Goal: Task Accomplishment & Management: Use online tool/utility

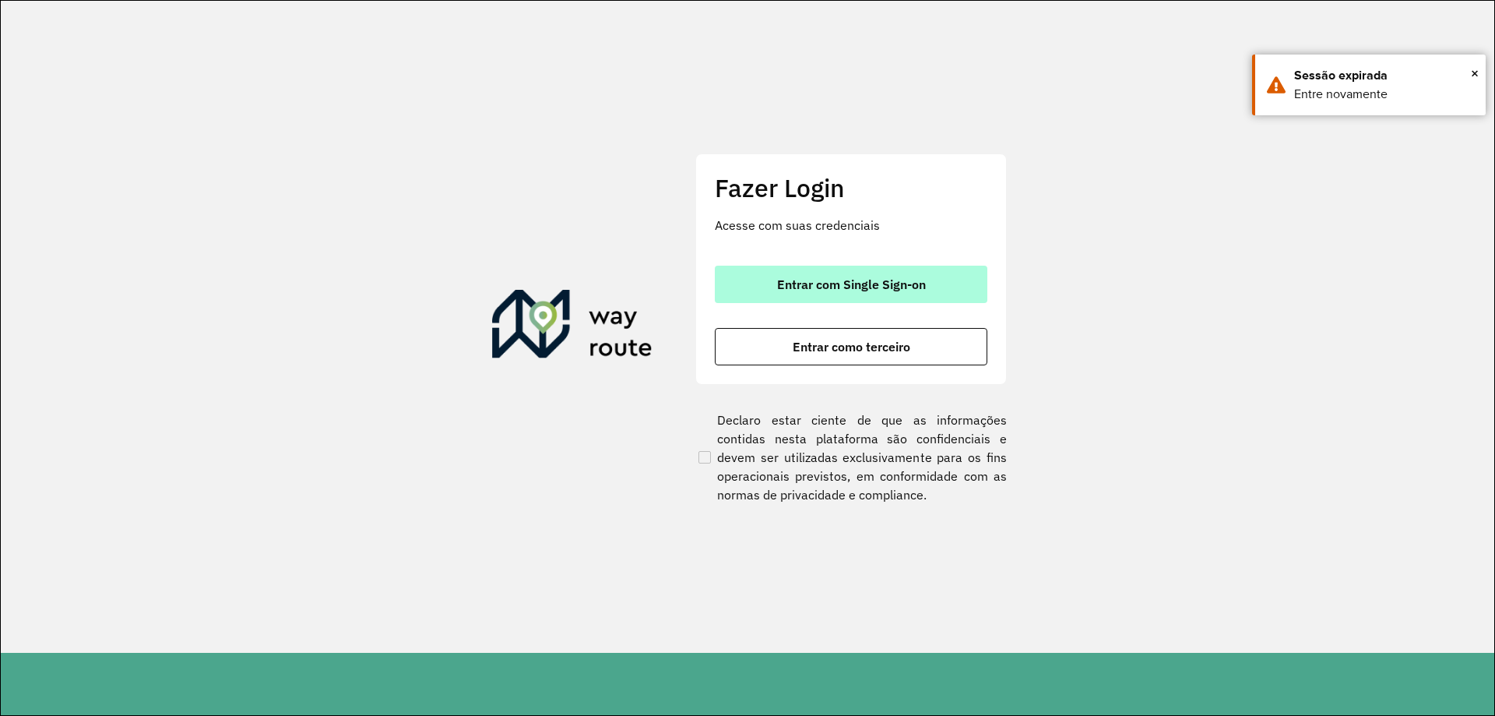
click at [884, 287] on span "Entrar com Single Sign-on" at bounding box center [851, 284] width 149 height 12
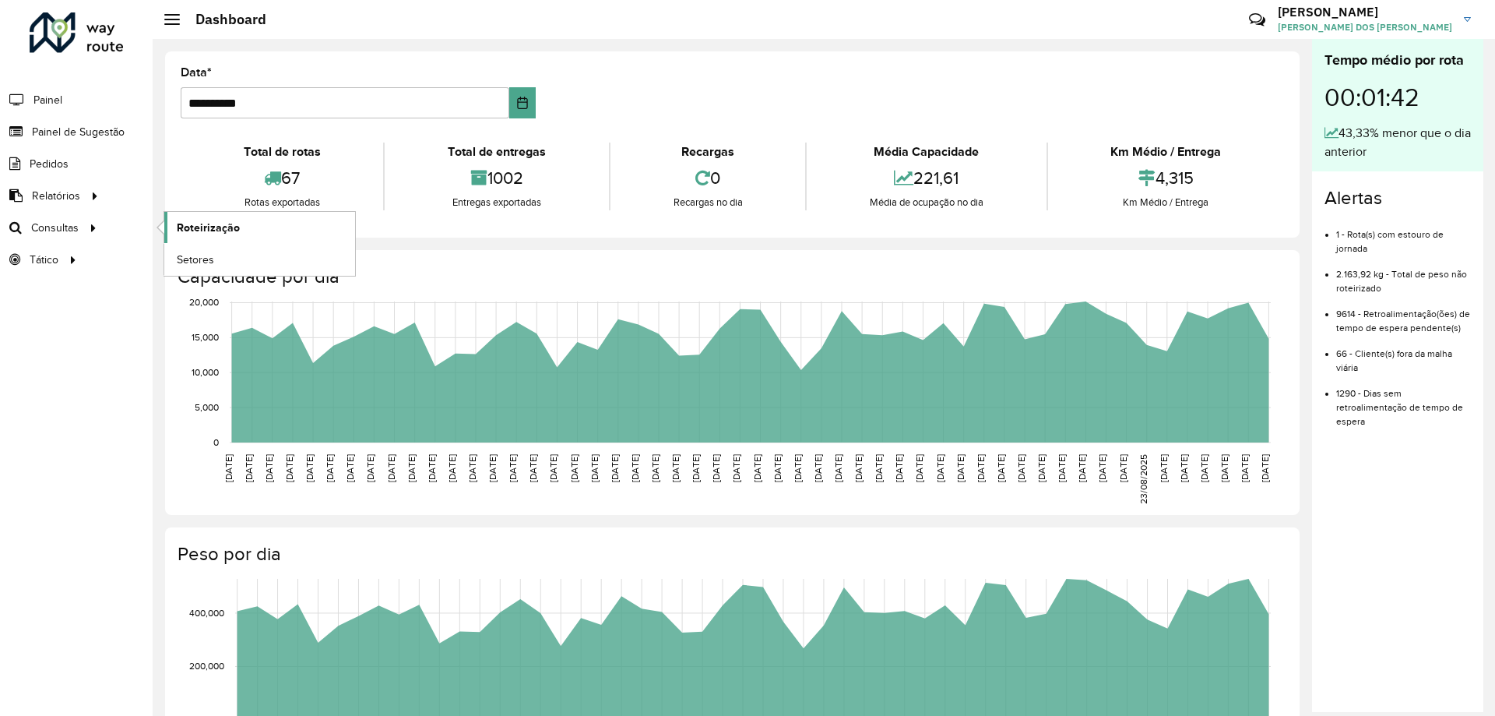
click at [185, 227] on span "Roteirização" at bounding box center [208, 228] width 63 height 16
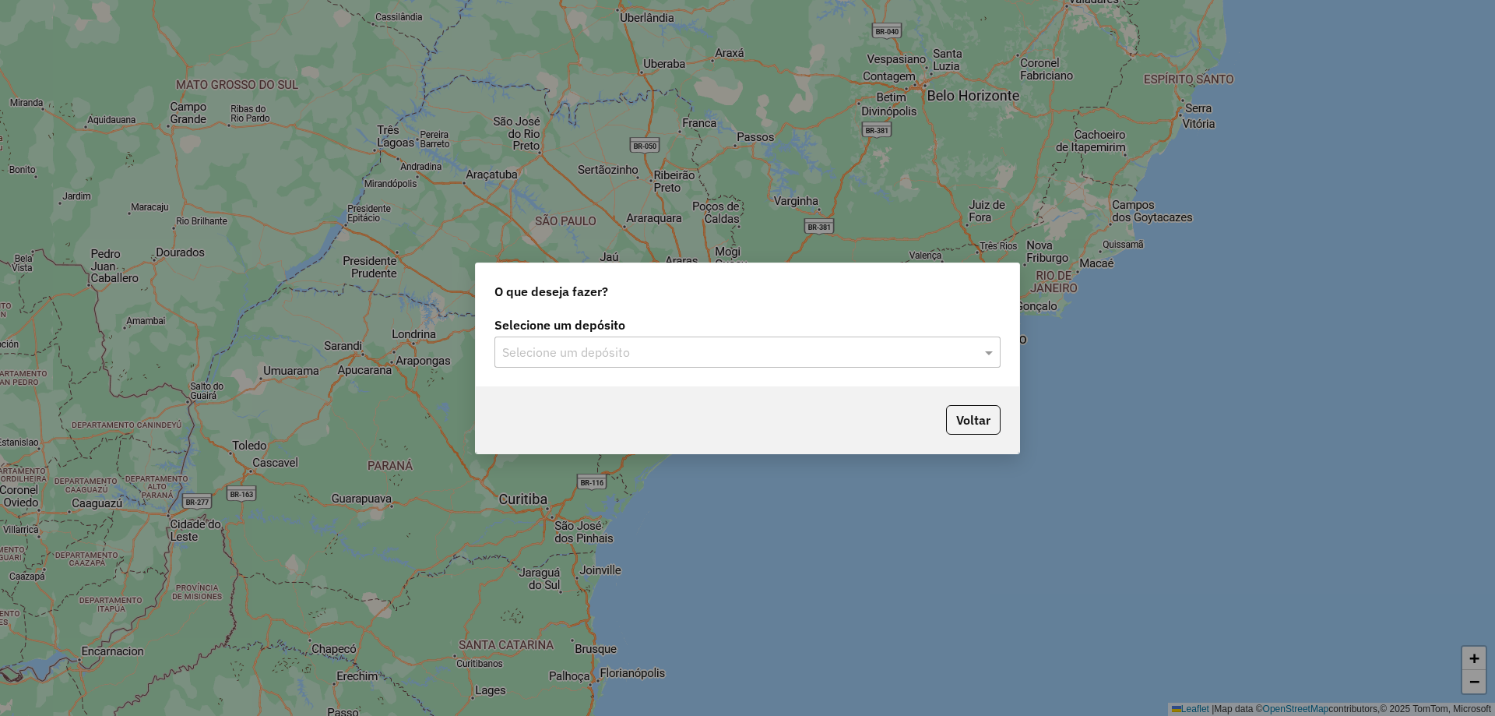
click at [609, 354] on input "text" at bounding box center [731, 352] width 459 height 19
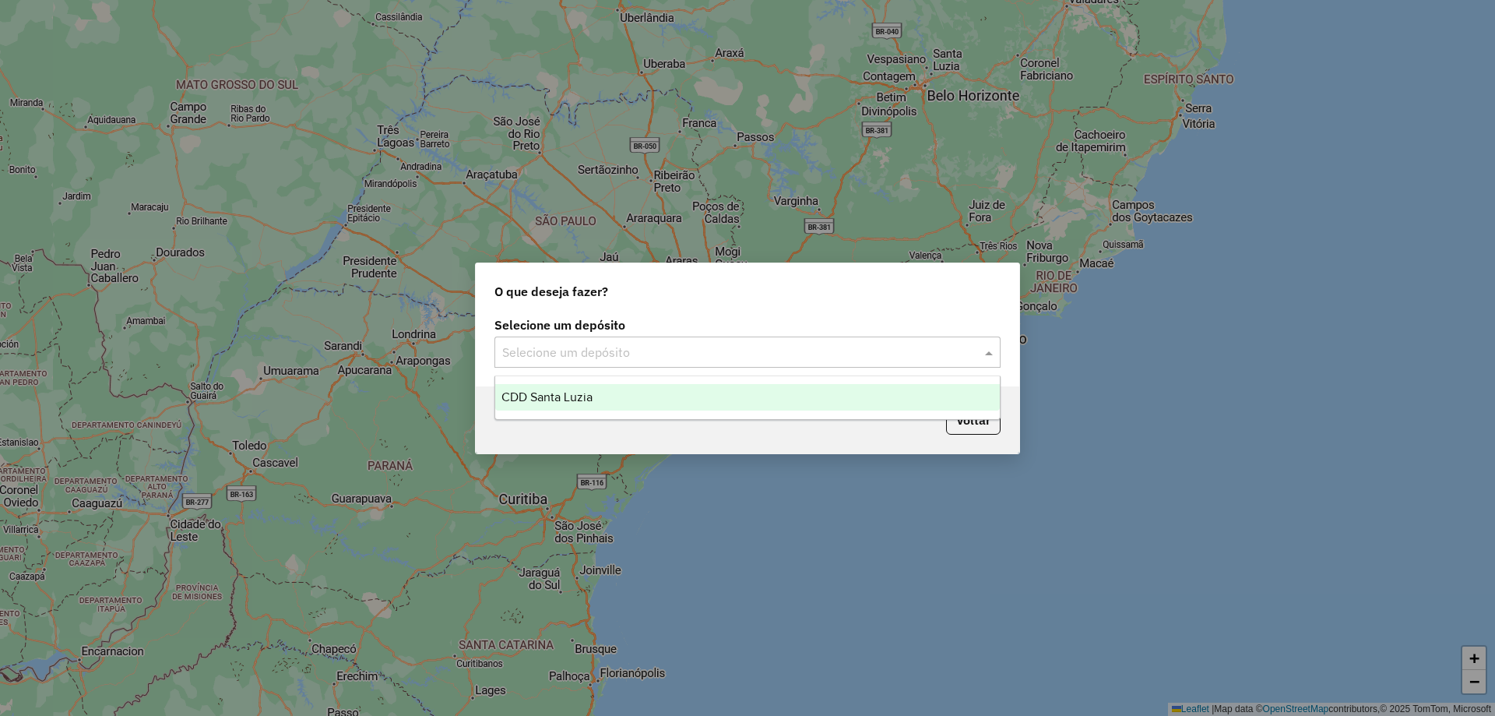
click at [604, 392] on div "CDD Santa Luzia" at bounding box center [747, 397] width 505 height 26
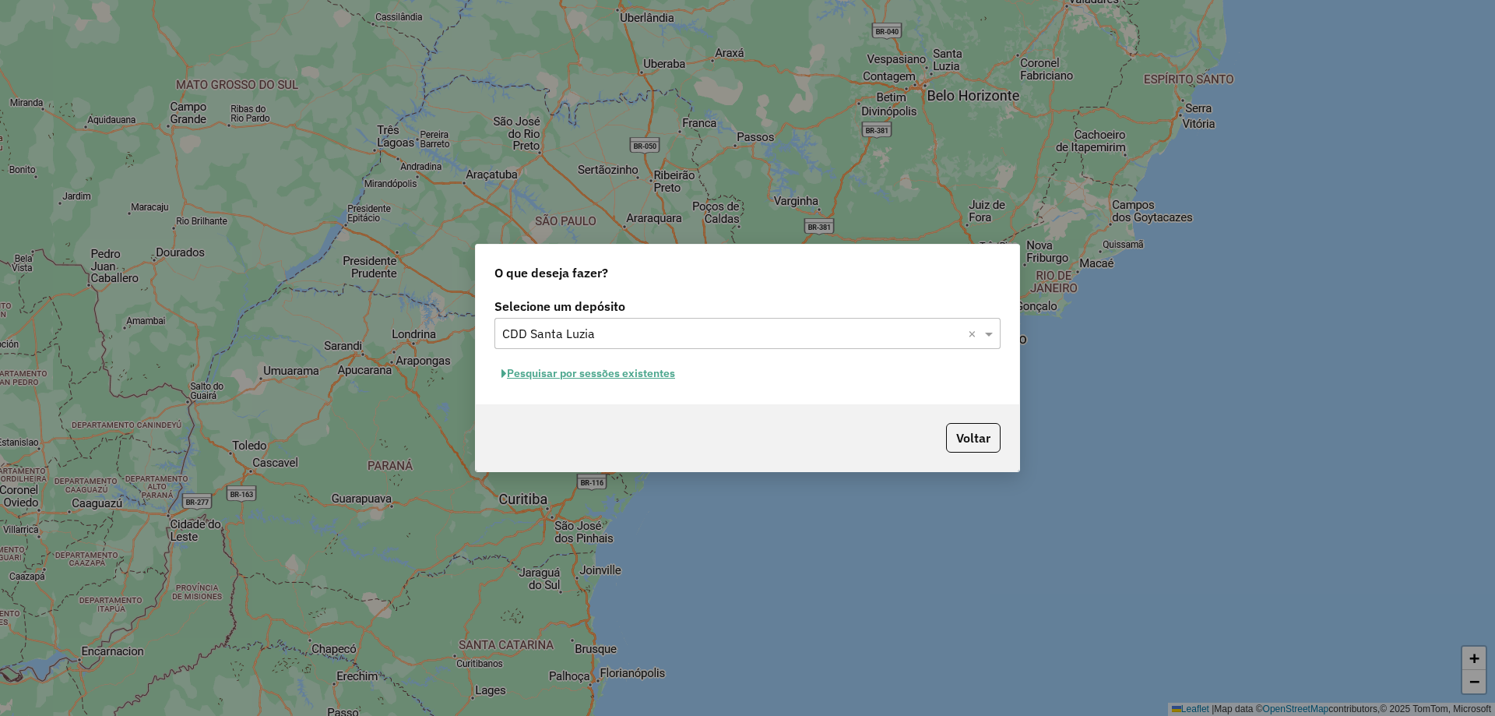
click at [635, 378] on button "Pesquisar por sessões existentes" at bounding box center [589, 373] width 188 height 24
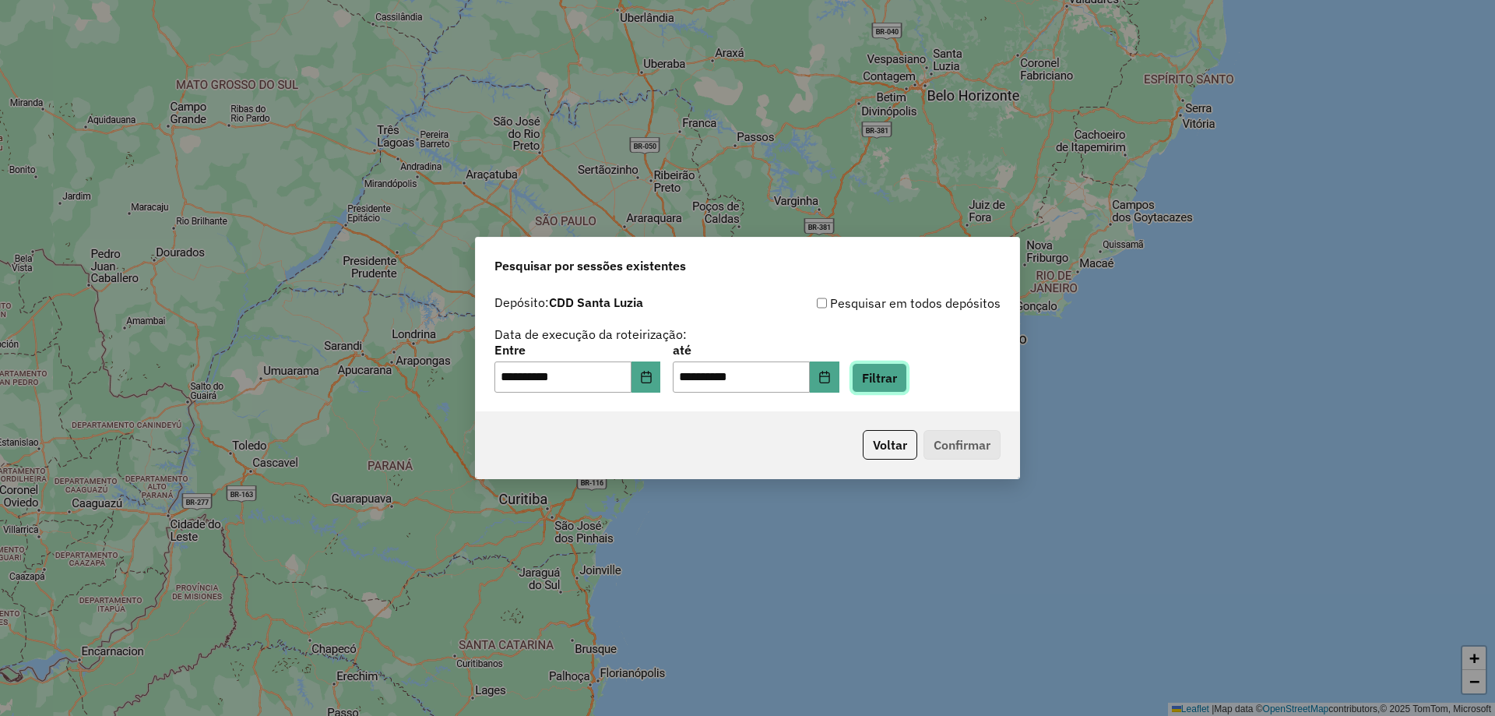
click at [905, 378] on button "Filtrar" at bounding box center [879, 378] width 55 height 30
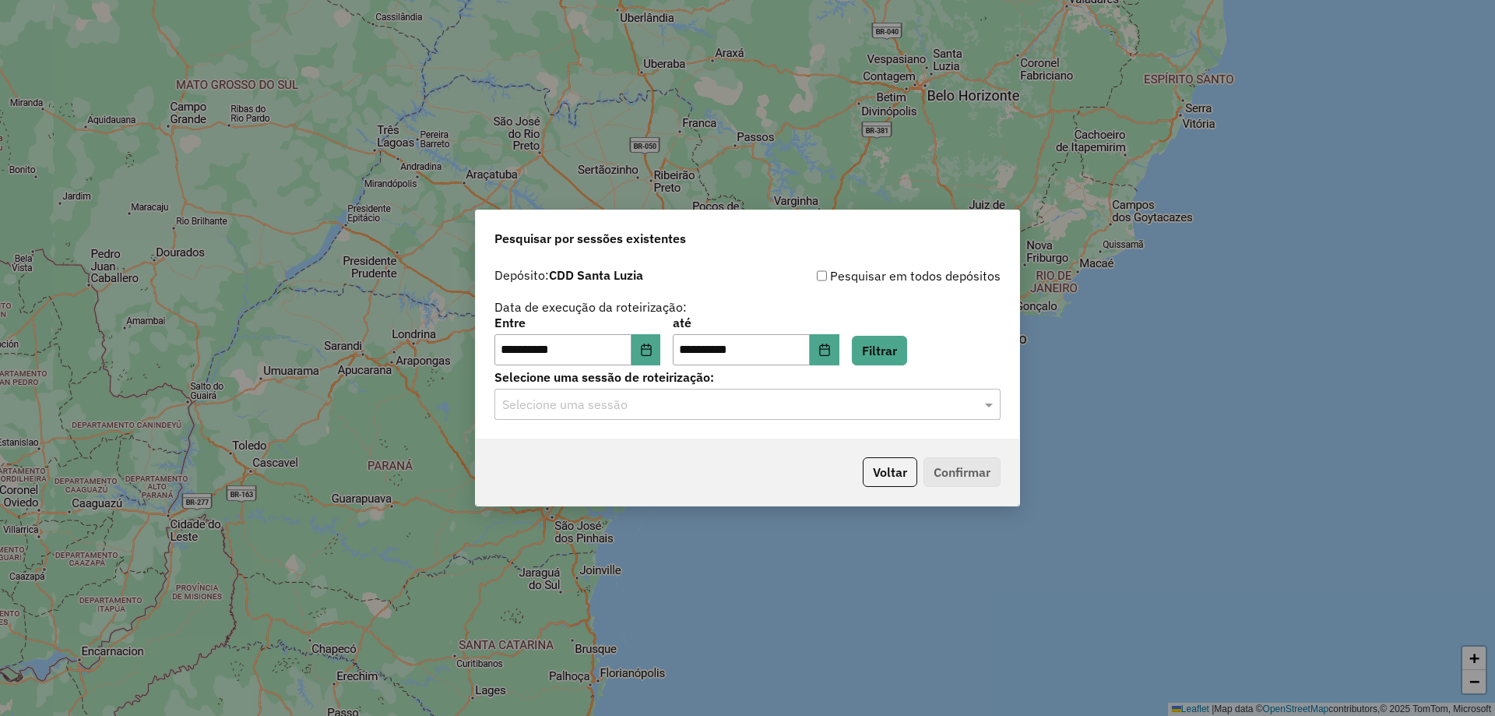
click at [592, 409] on hb-app "**********" at bounding box center [747, 358] width 1495 height 716
click at [649, 383] on label "Selecione uma sessão de roteirização:" at bounding box center [748, 377] width 506 height 19
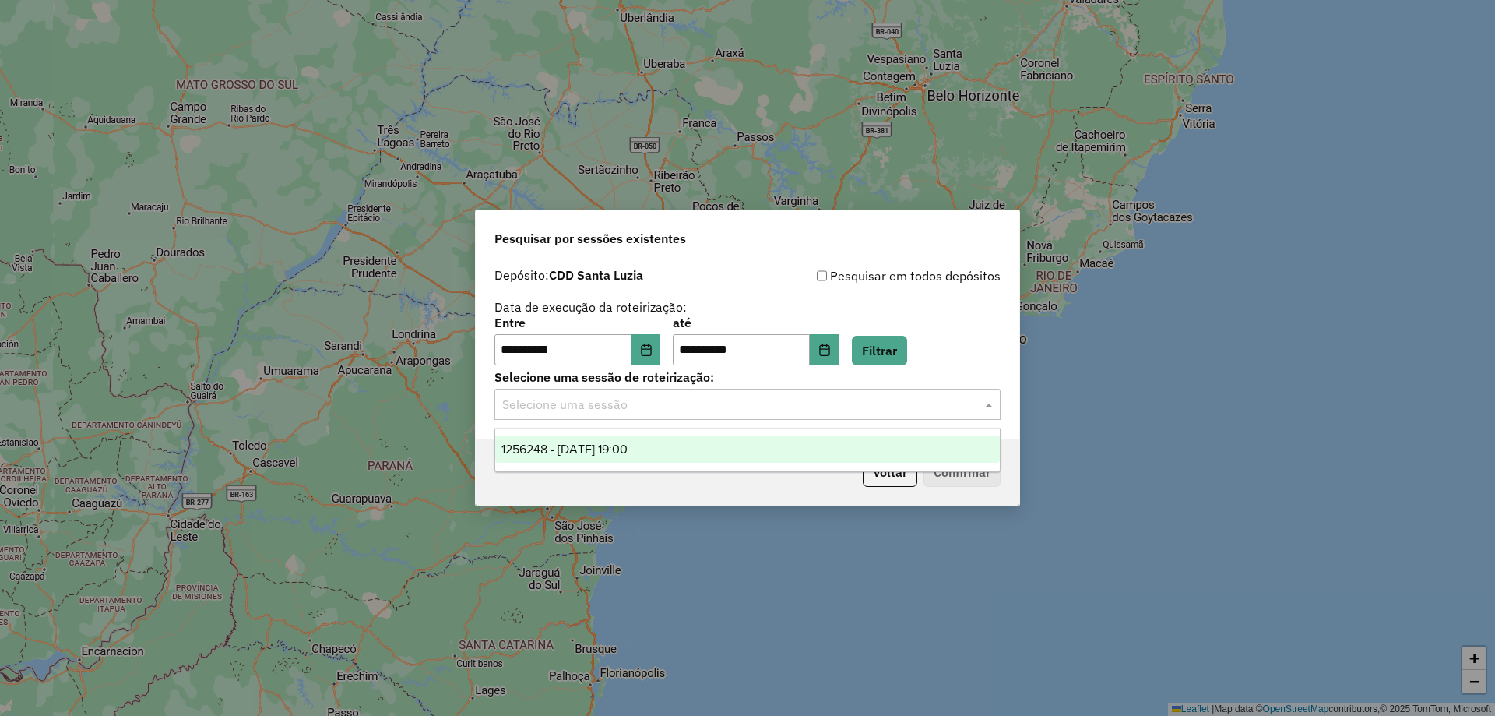
click at [641, 399] on input "text" at bounding box center [731, 405] width 459 height 19
click at [628, 449] on span "1256248 - 30/08/2025 19:00" at bounding box center [565, 448] width 126 height 13
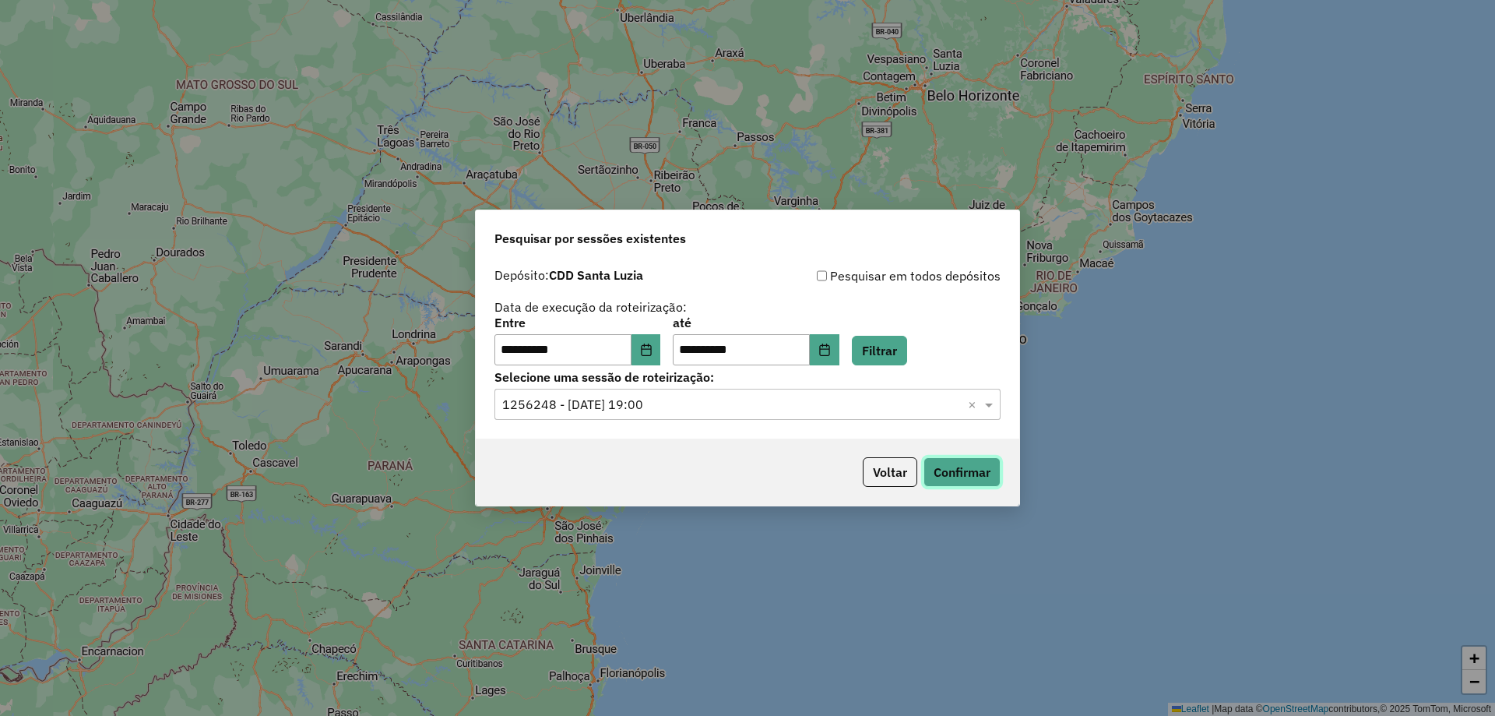
click at [944, 477] on button "Confirmar" at bounding box center [962, 472] width 77 height 30
click at [658, 356] on button "Choose Date" at bounding box center [647, 349] width 30 height 31
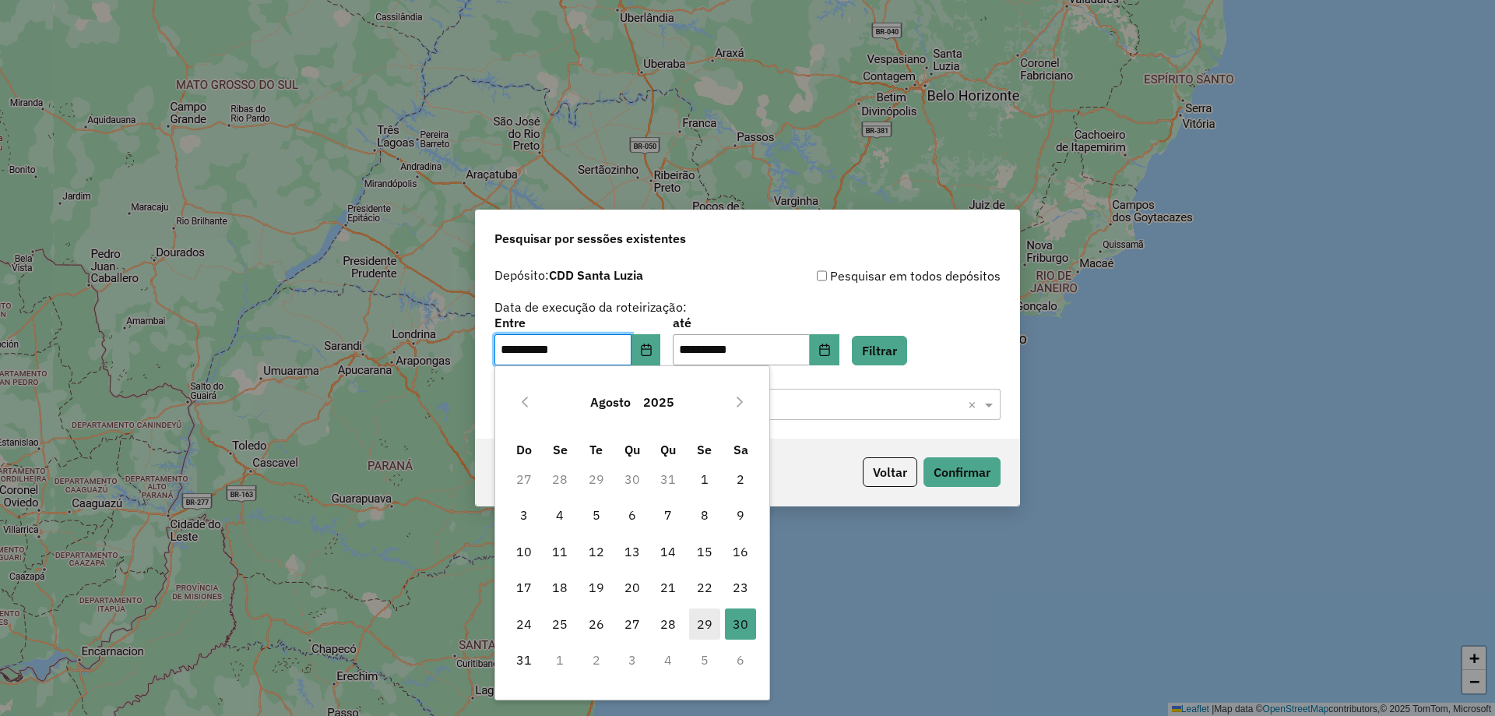
click at [704, 625] on span "29" at bounding box center [704, 623] width 31 height 31
type input "**********"
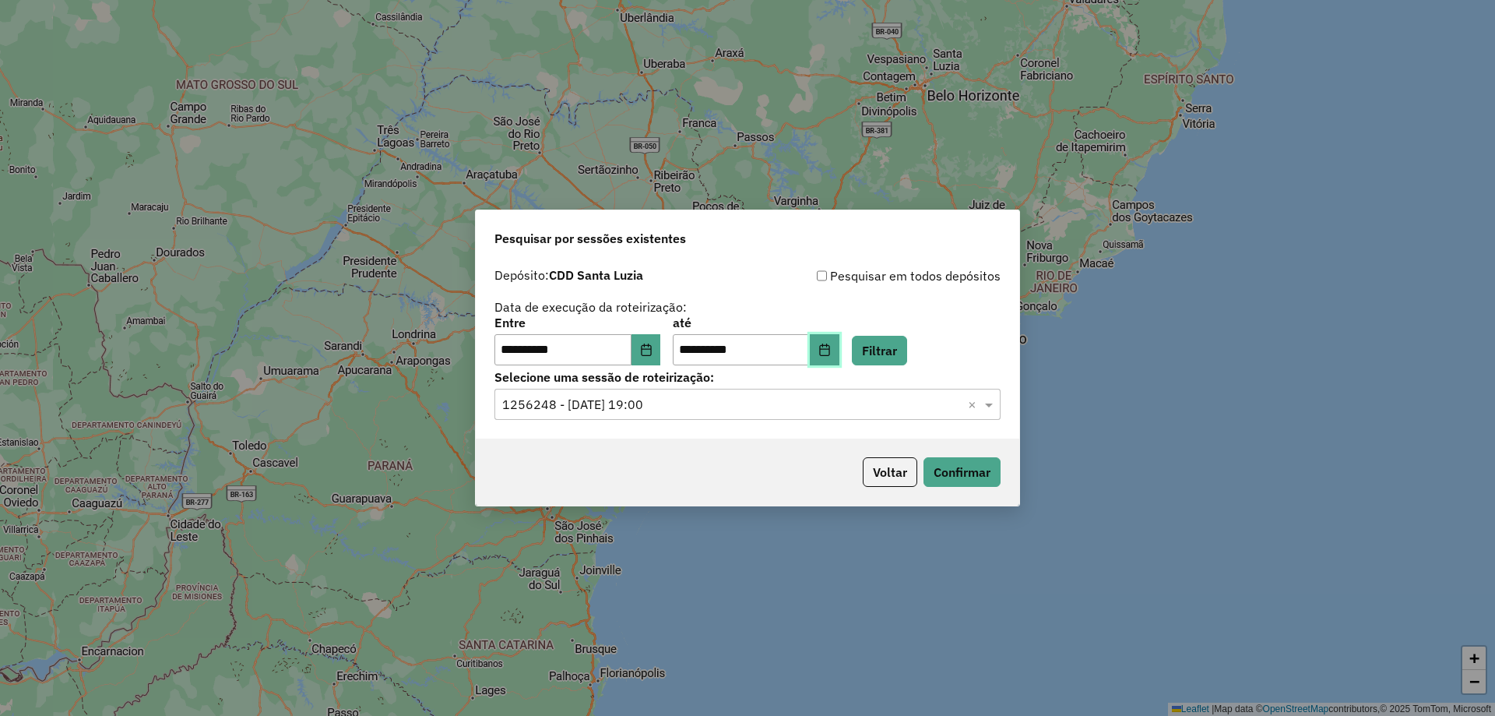
click at [831, 354] on icon "Choose Date" at bounding box center [825, 349] width 12 height 12
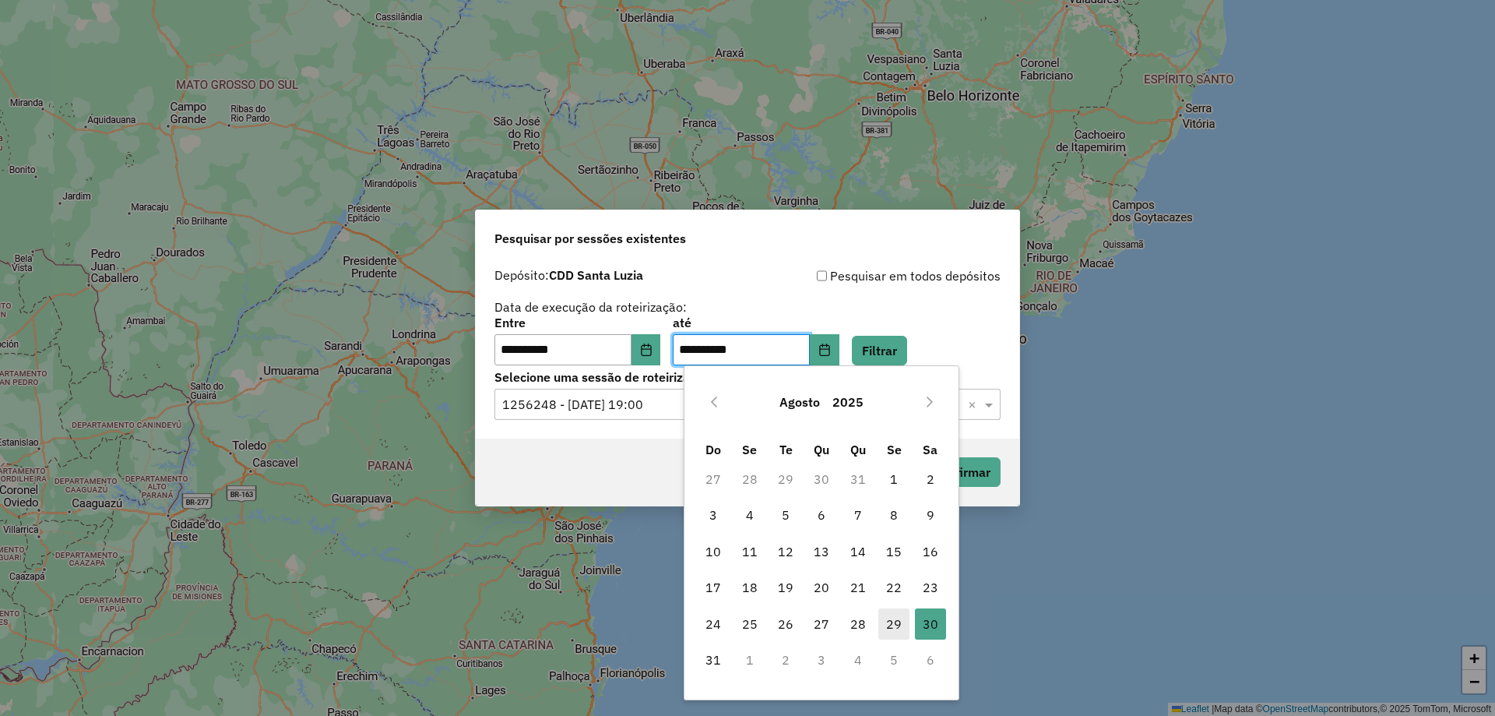
click at [896, 627] on span "29" at bounding box center [893, 623] width 31 height 31
type input "**********"
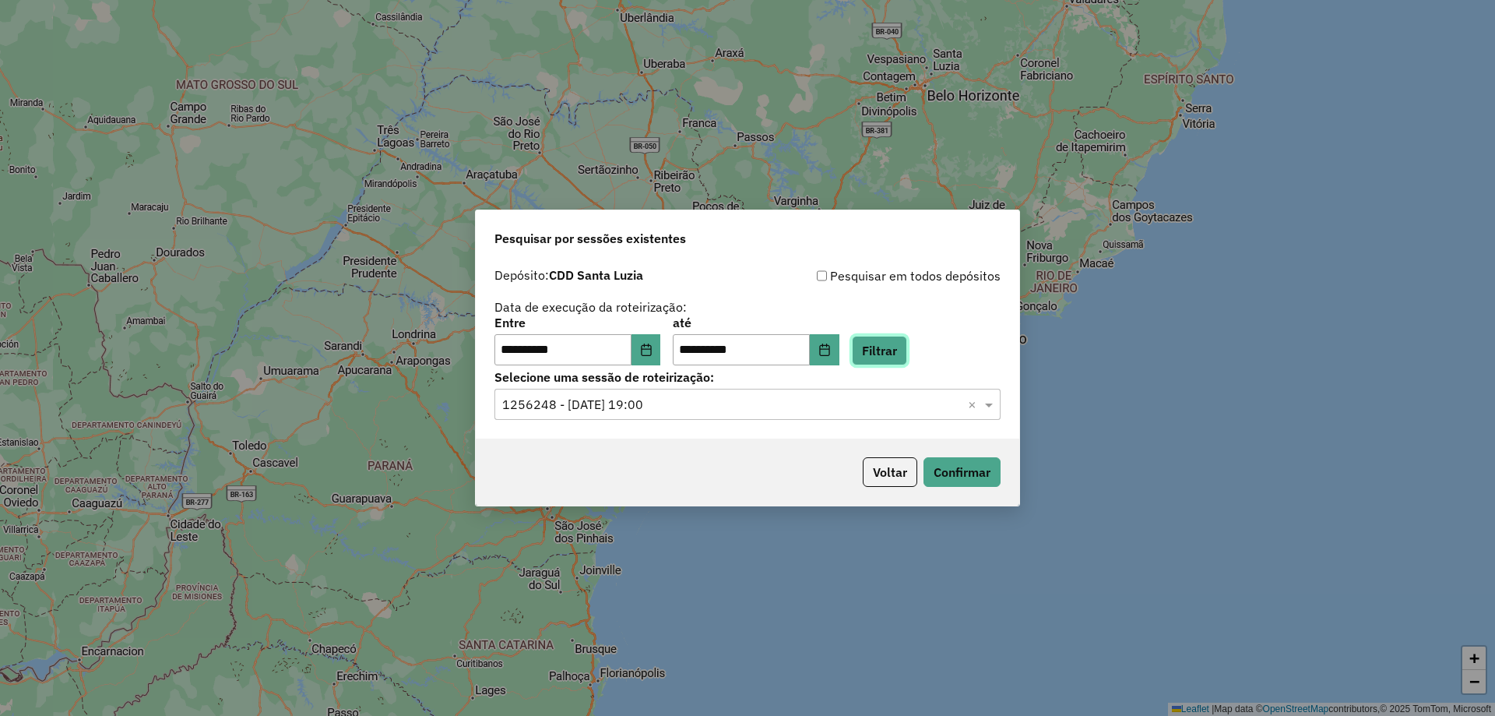
click at [907, 349] on button "Filtrar" at bounding box center [879, 351] width 55 height 30
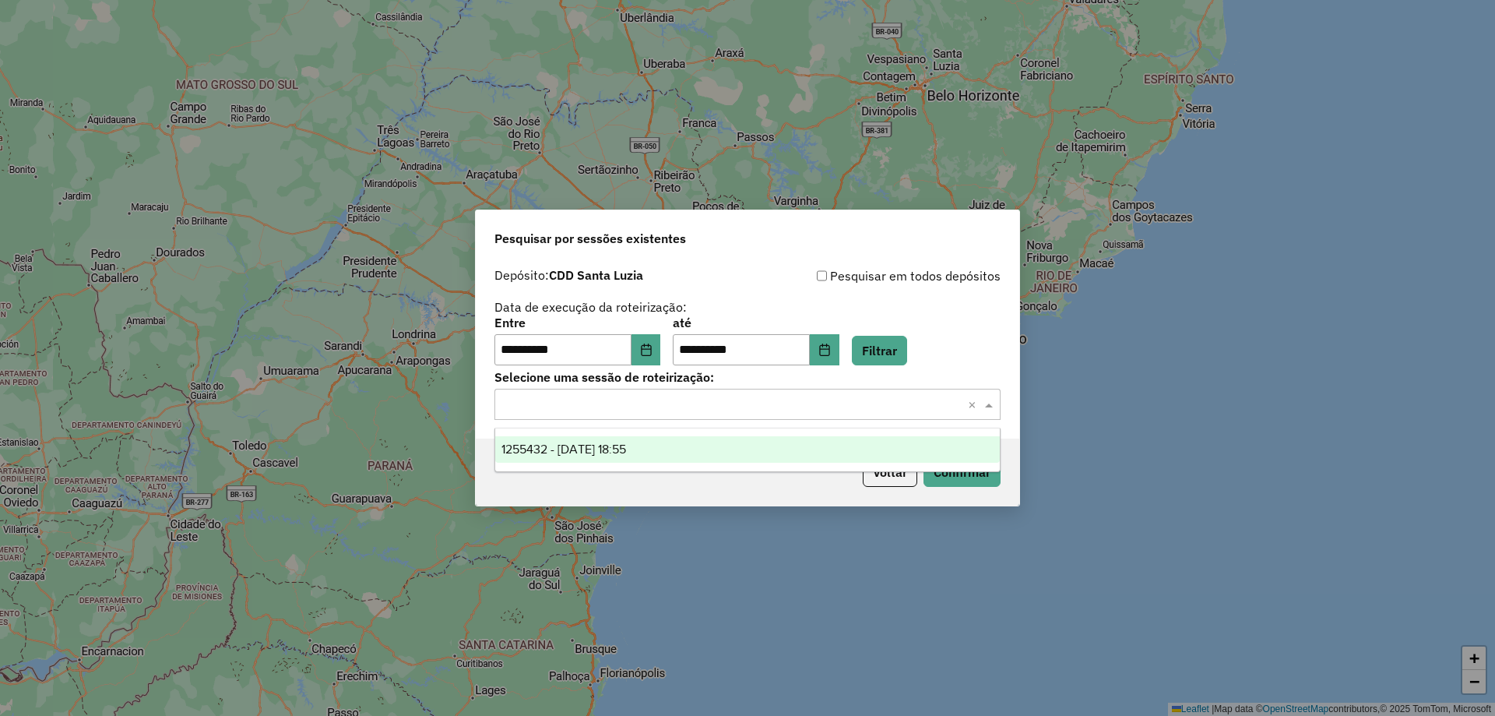
click at [879, 408] on input "text" at bounding box center [731, 405] width 459 height 19
click at [626, 450] on span "1255432 - 29/08/2025 18:55" at bounding box center [564, 448] width 125 height 13
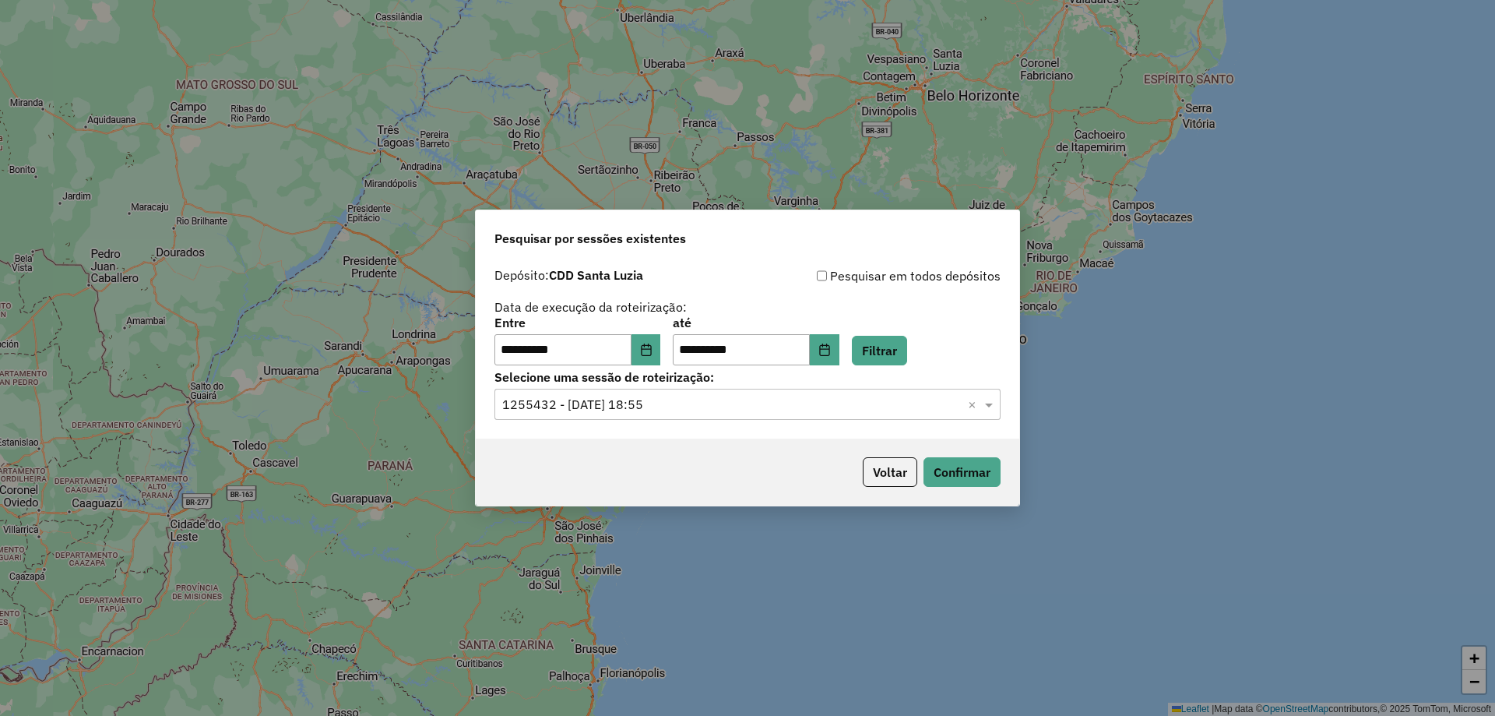
click at [676, 474] on div "Voltar Confirmar" at bounding box center [748, 471] width 544 height 67
click at [952, 473] on button "Confirmar" at bounding box center [962, 472] width 77 height 30
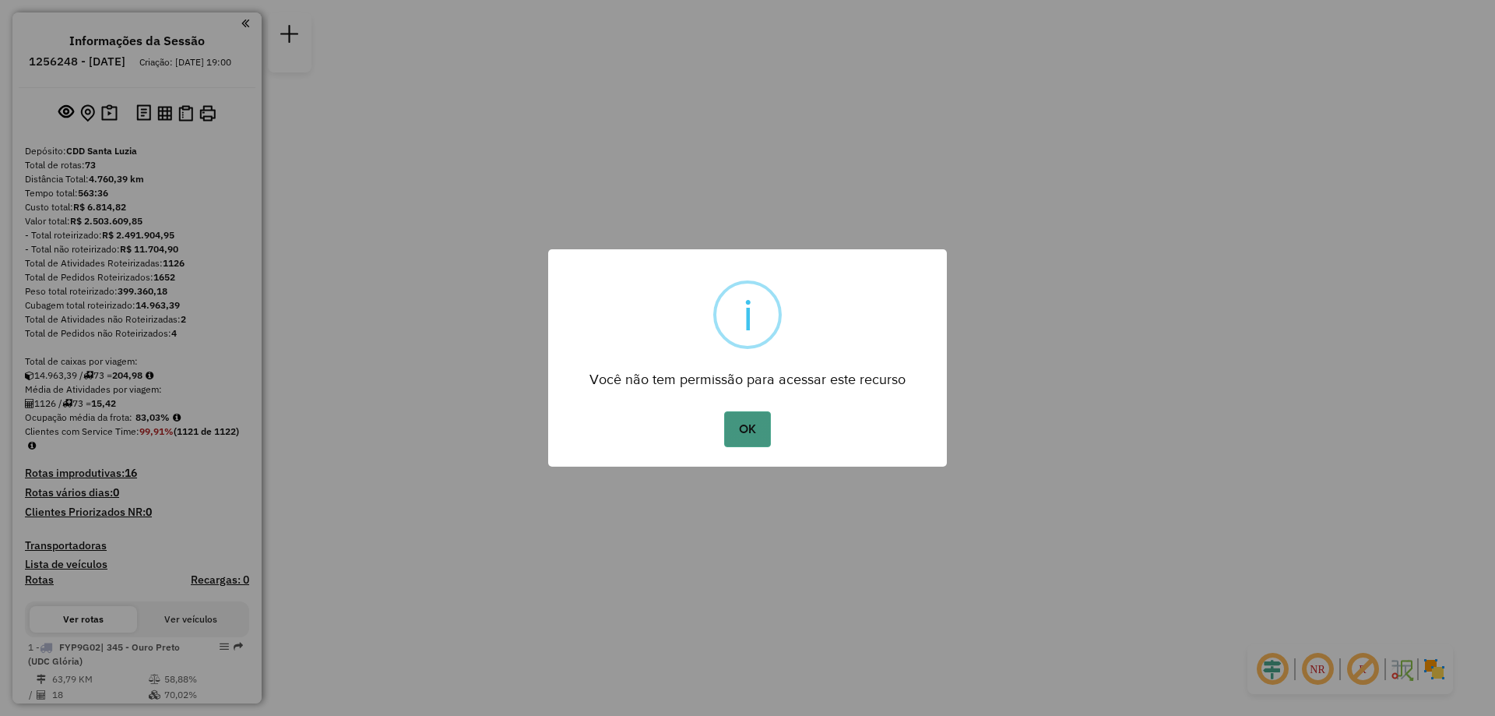
click at [750, 428] on button "OK" at bounding box center [747, 429] width 46 height 36
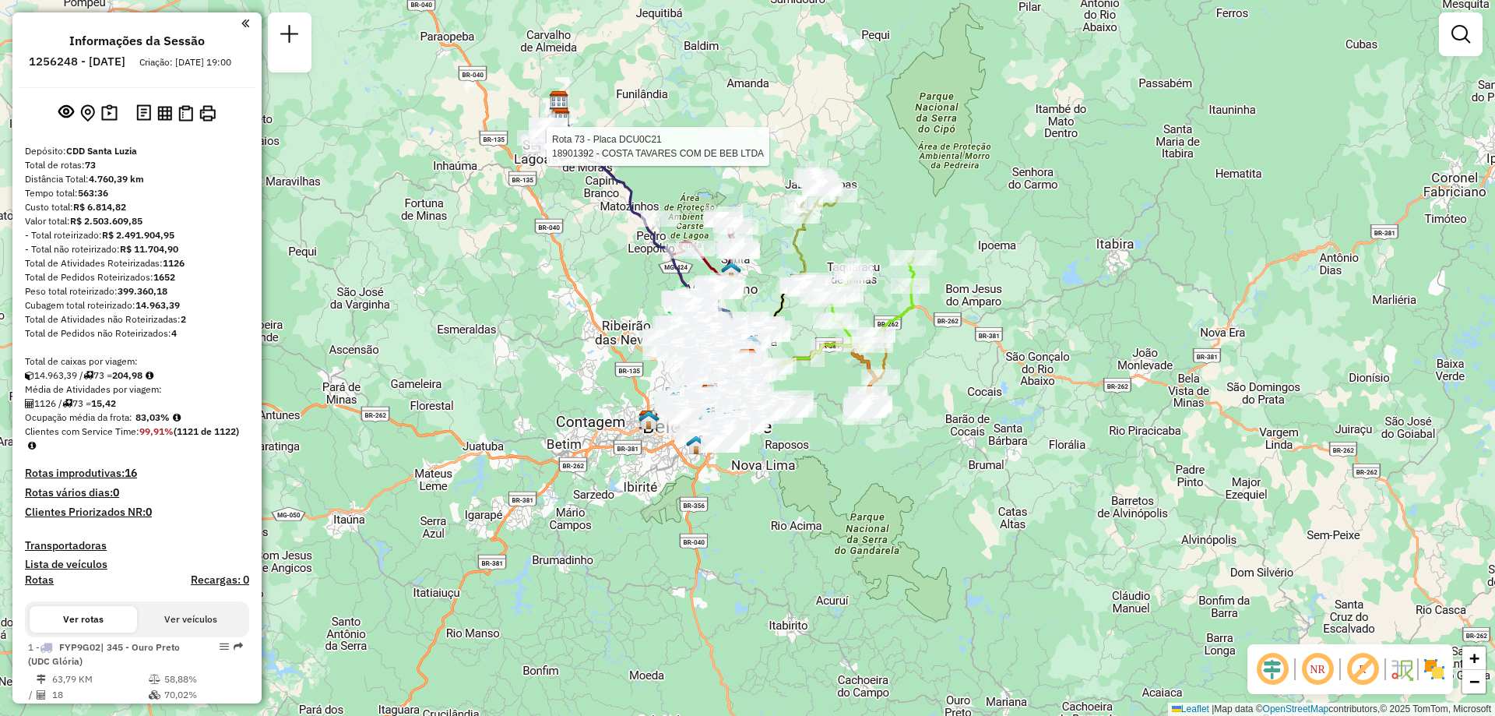
select select "**********"
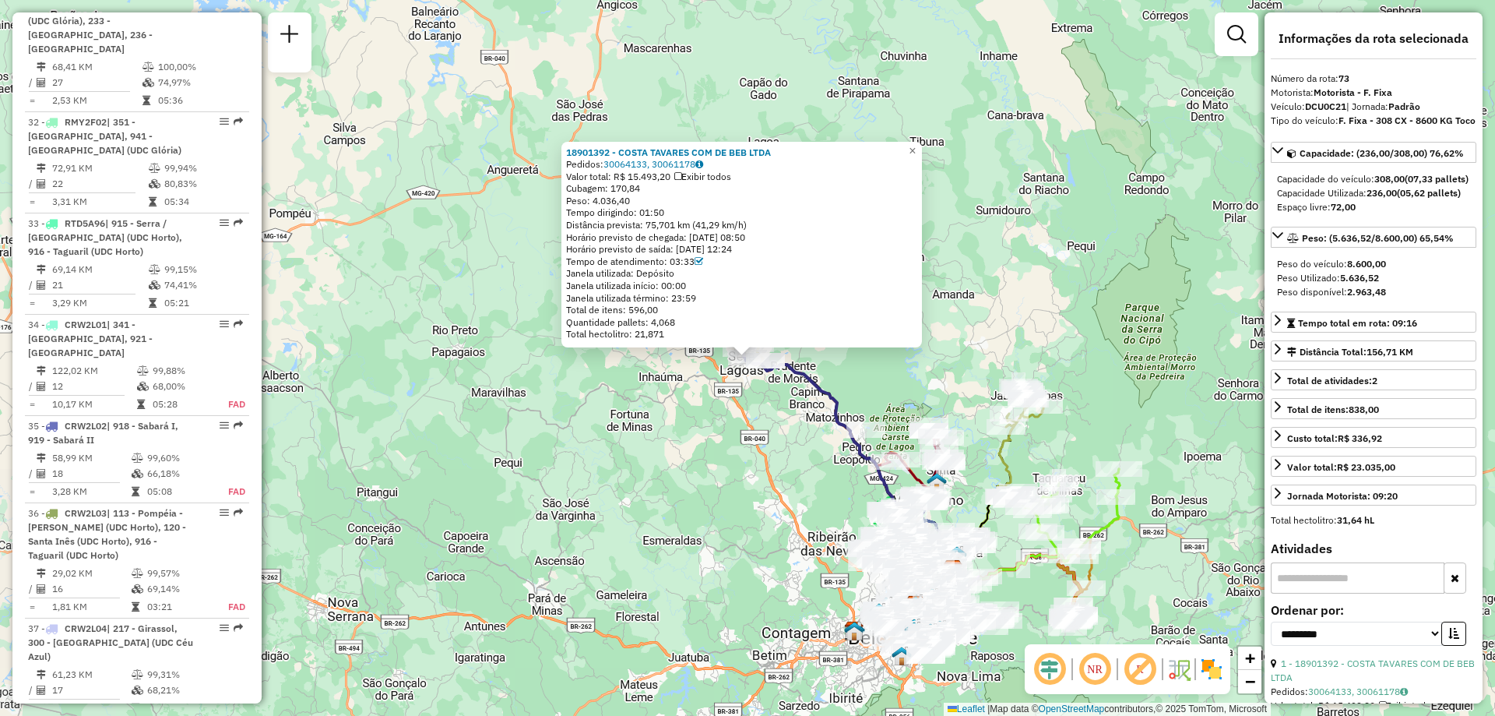
scroll to position [7036, 0]
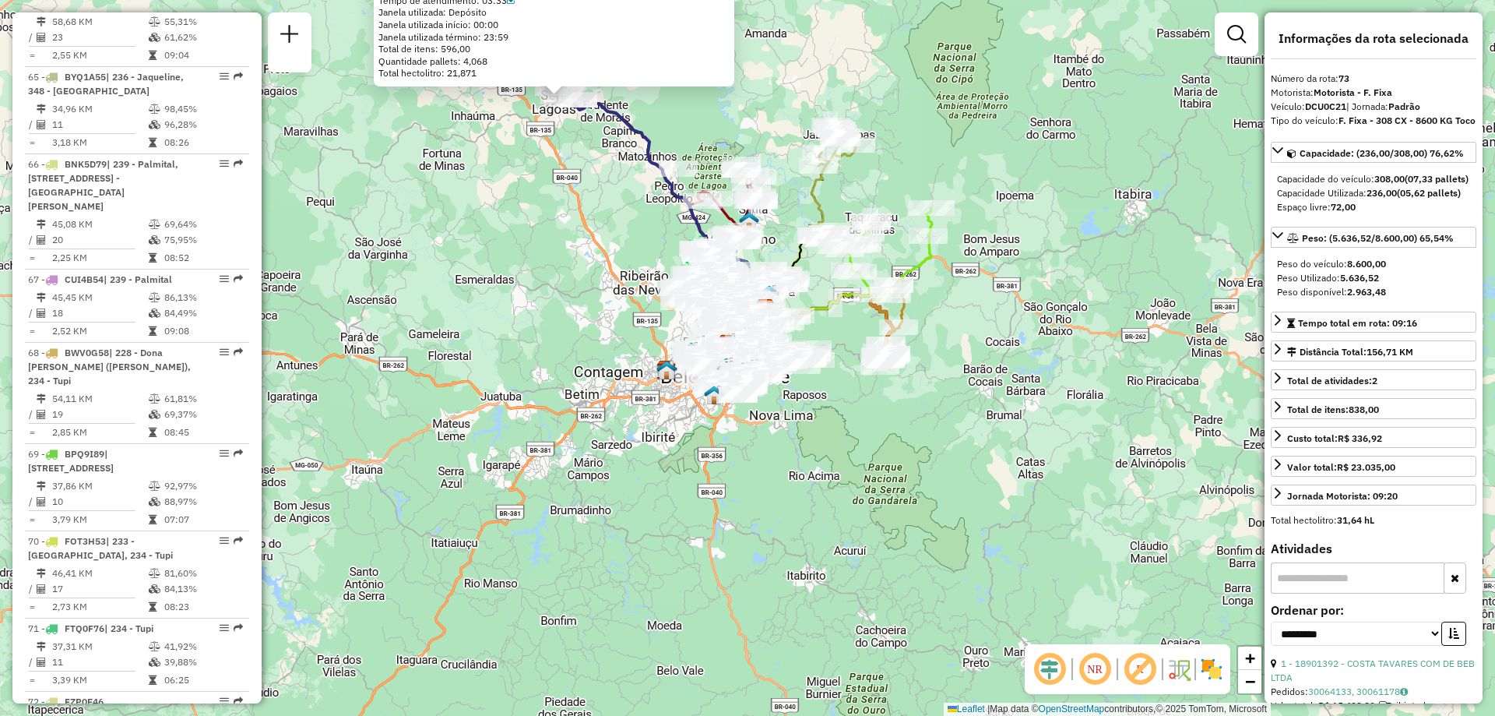
drag, startPoint x: 689, startPoint y: 502, endPoint x: 502, endPoint y: 241, distance: 321.4
click at [502, 241] on div "18901392 - COSTA TAVARES COM DE BEB LTDA Pedidos: 30064133, 30061178 Valor tota…" at bounding box center [747, 358] width 1495 height 716
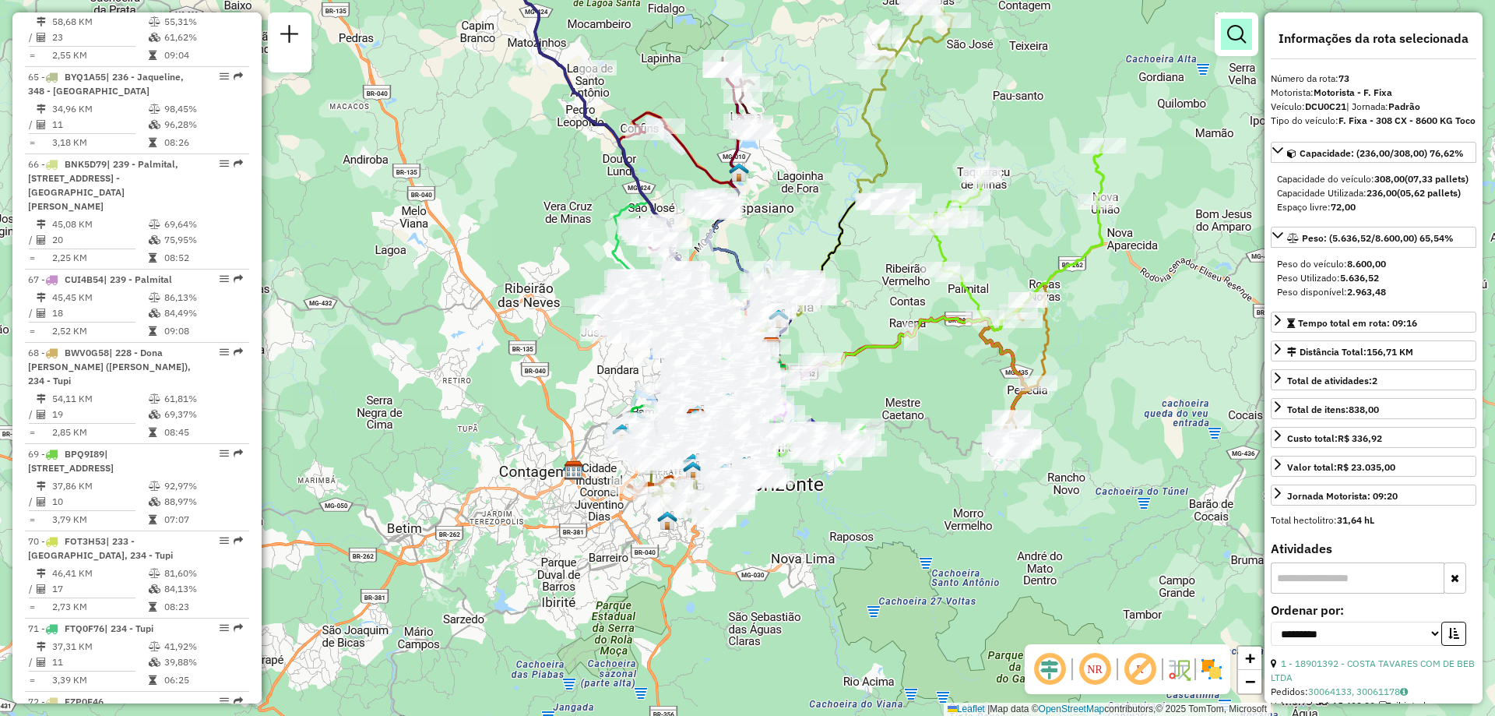
click at [1230, 41] on em at bounding box center [1236, 34] width 19 height 19
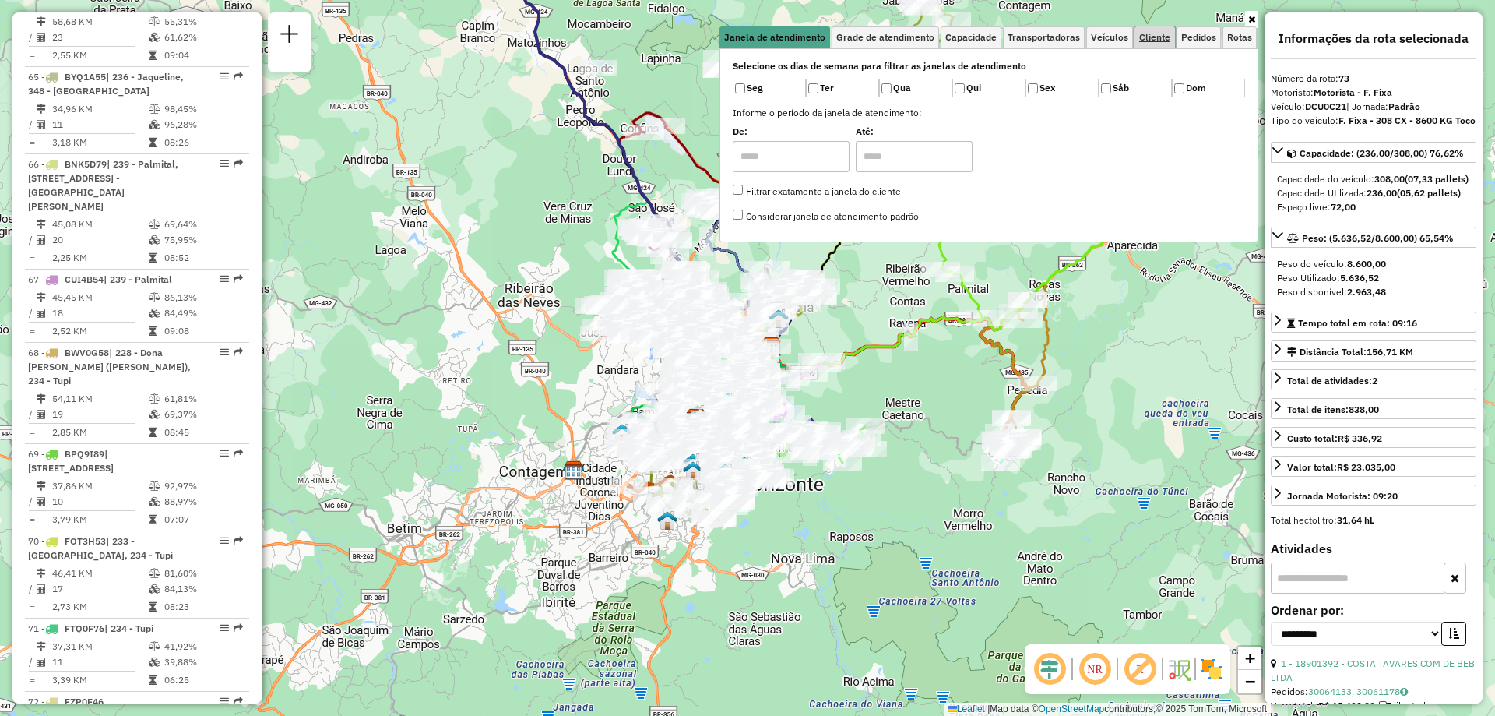
click at [1139, 41] on link "Cliente" at bounding box center [1155, 37] width 40 height 22
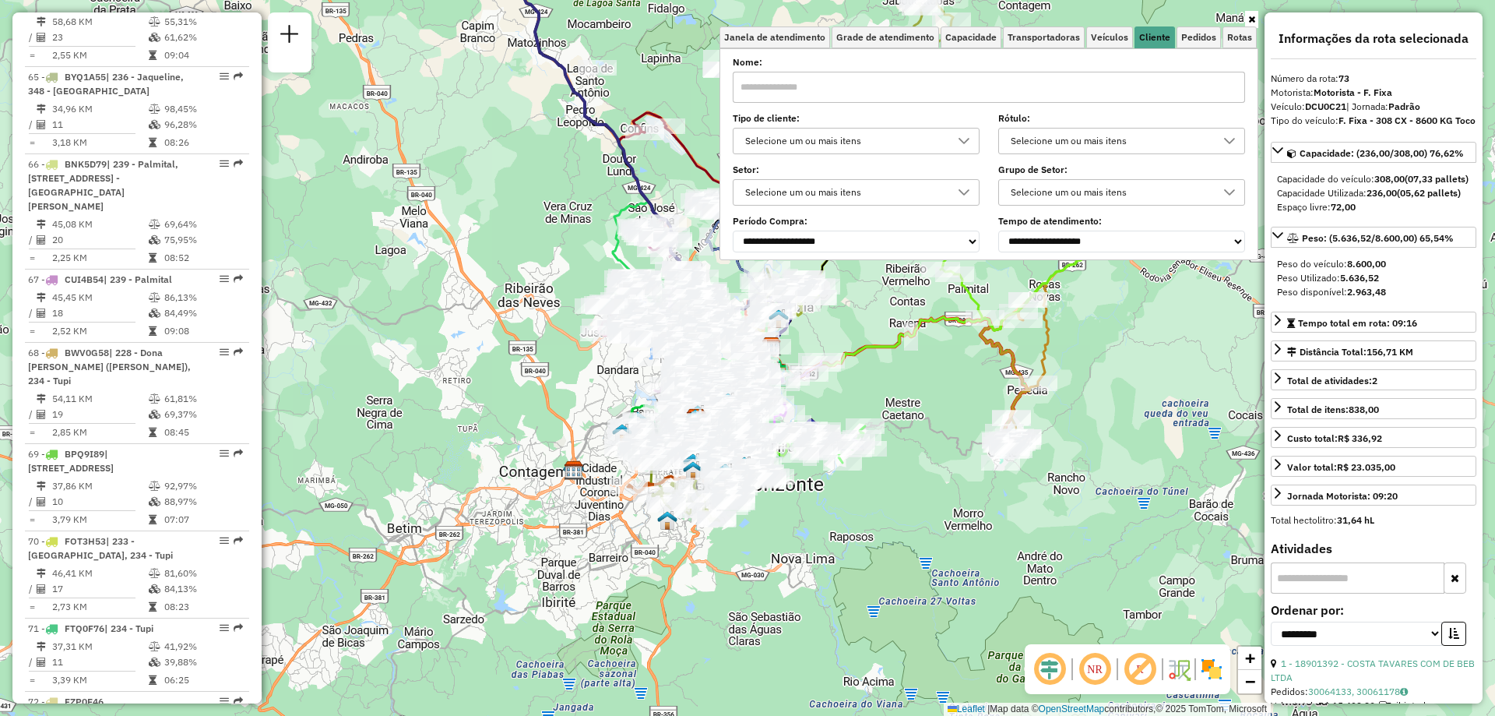
click at [813, 143] on div "Selecione um ou mais itens" at bounding box center [844, 141] width 209 height 25
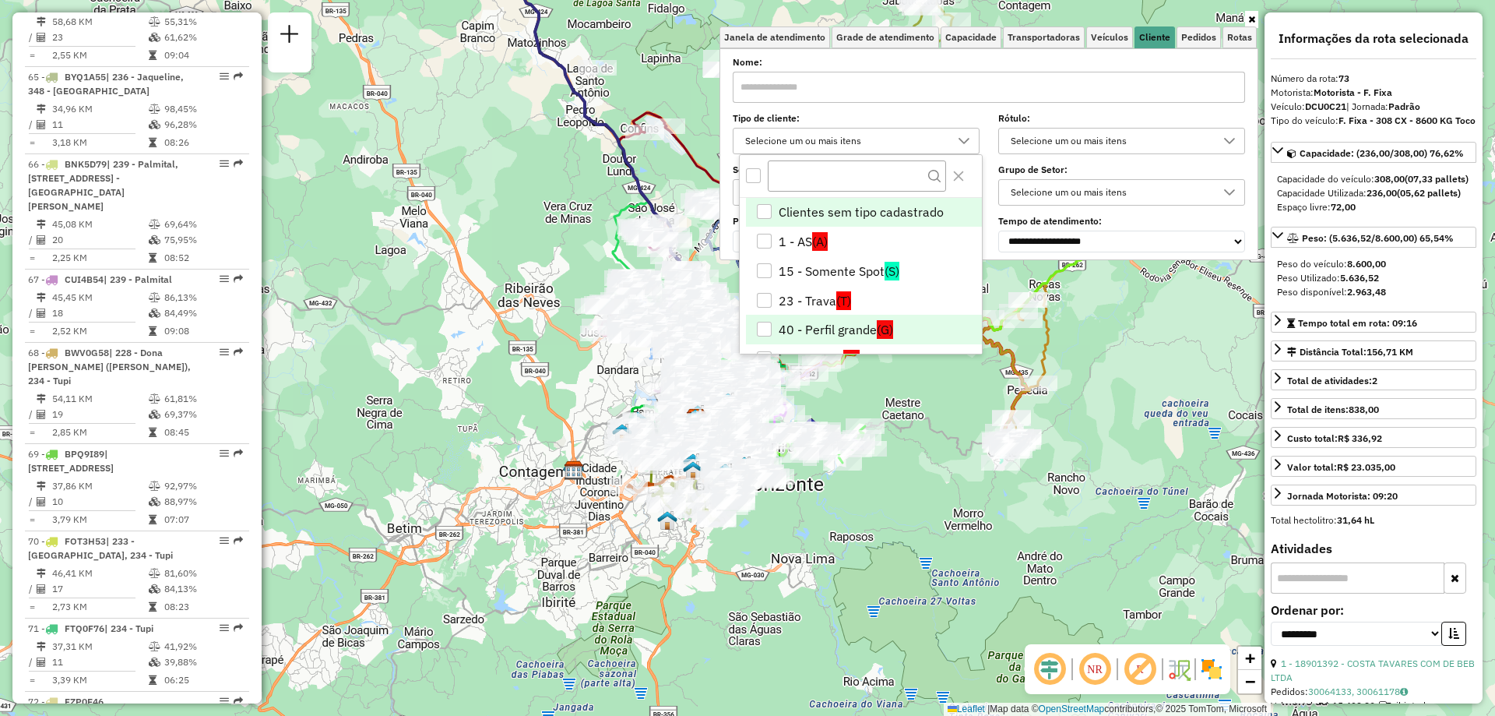
scroll to position [78, 0]
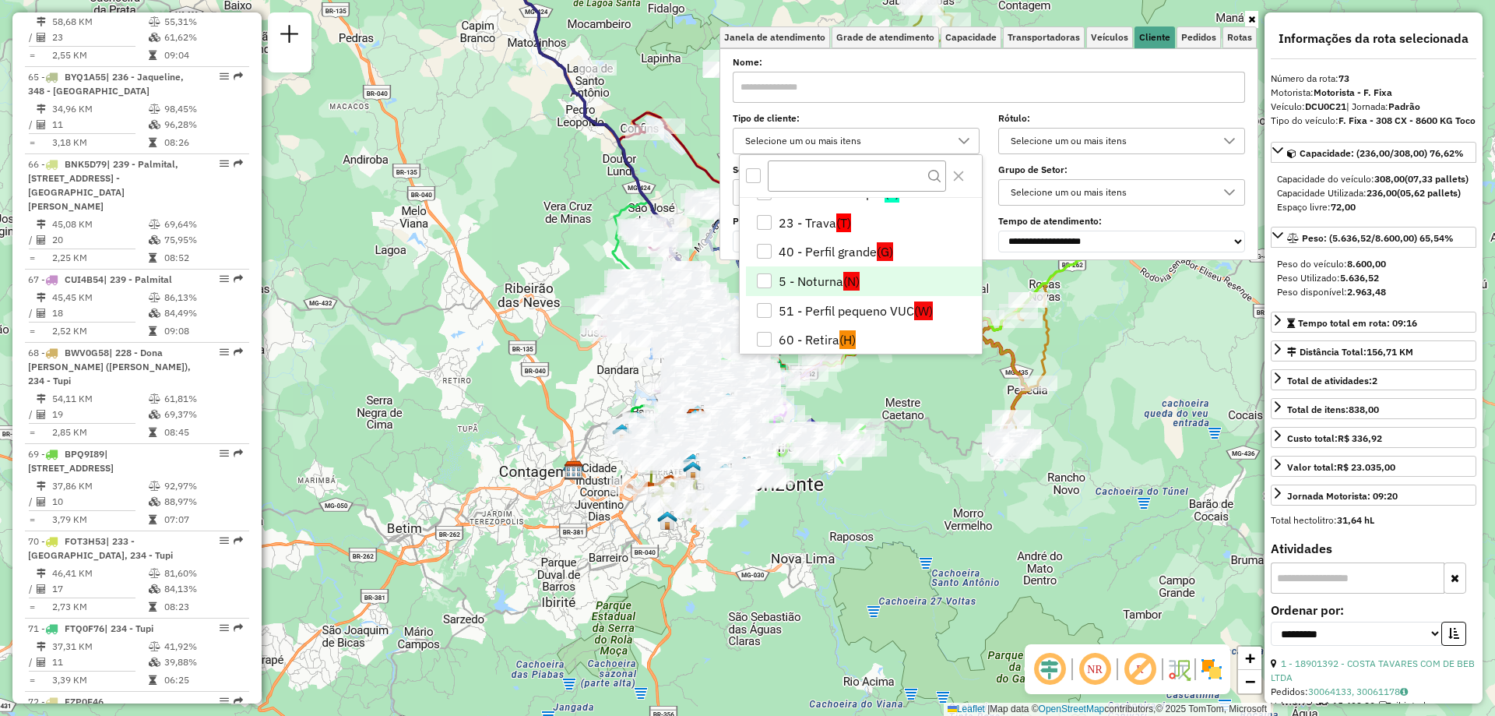
click at [831, 277] on li "5 - Noturna (N)" at bounding box center [864, 281] width 236 height 30
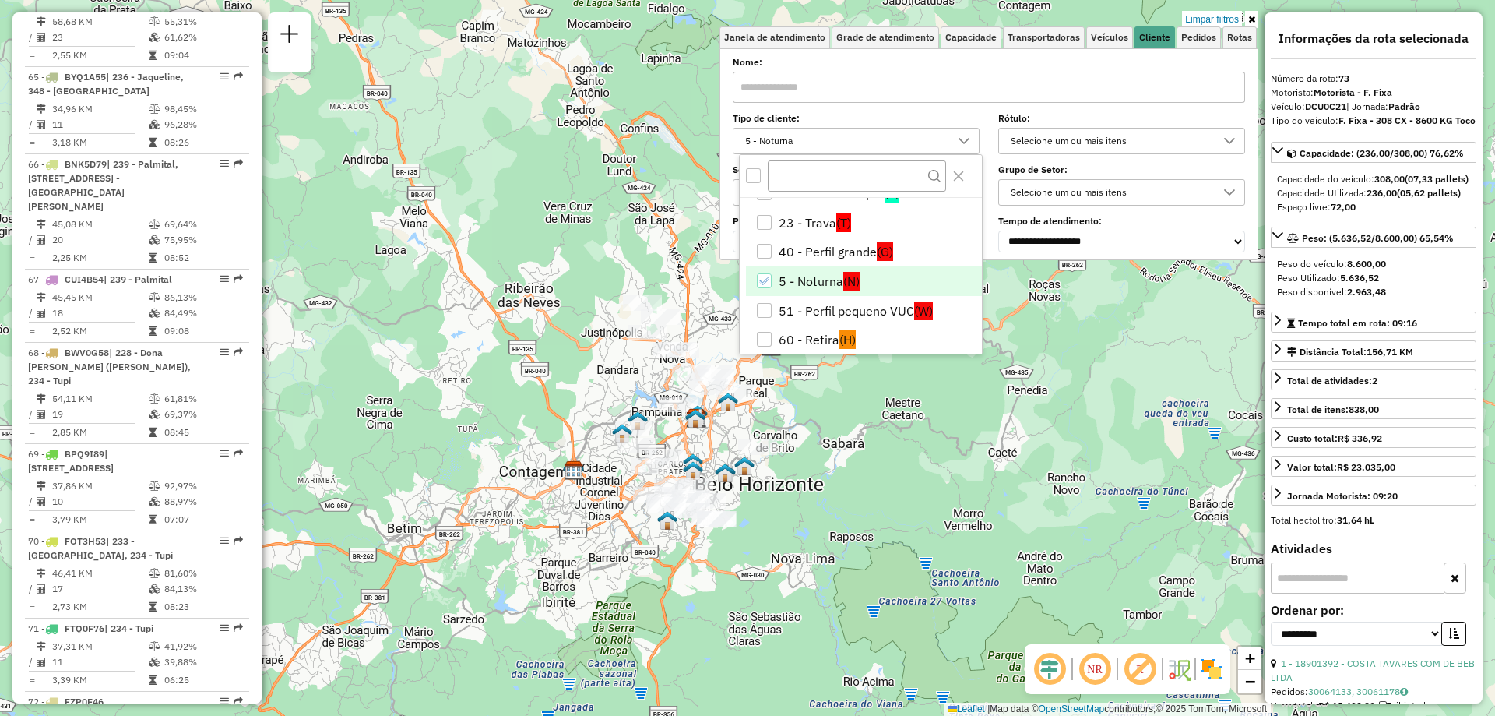
click at [959, 391] on div "18901392 - COSTA TAVARES COM DE BEB LTDA Pedidos: 30064133, 30061178 Valor tota…" at bounding box center [747, 358] width 1495 height 716
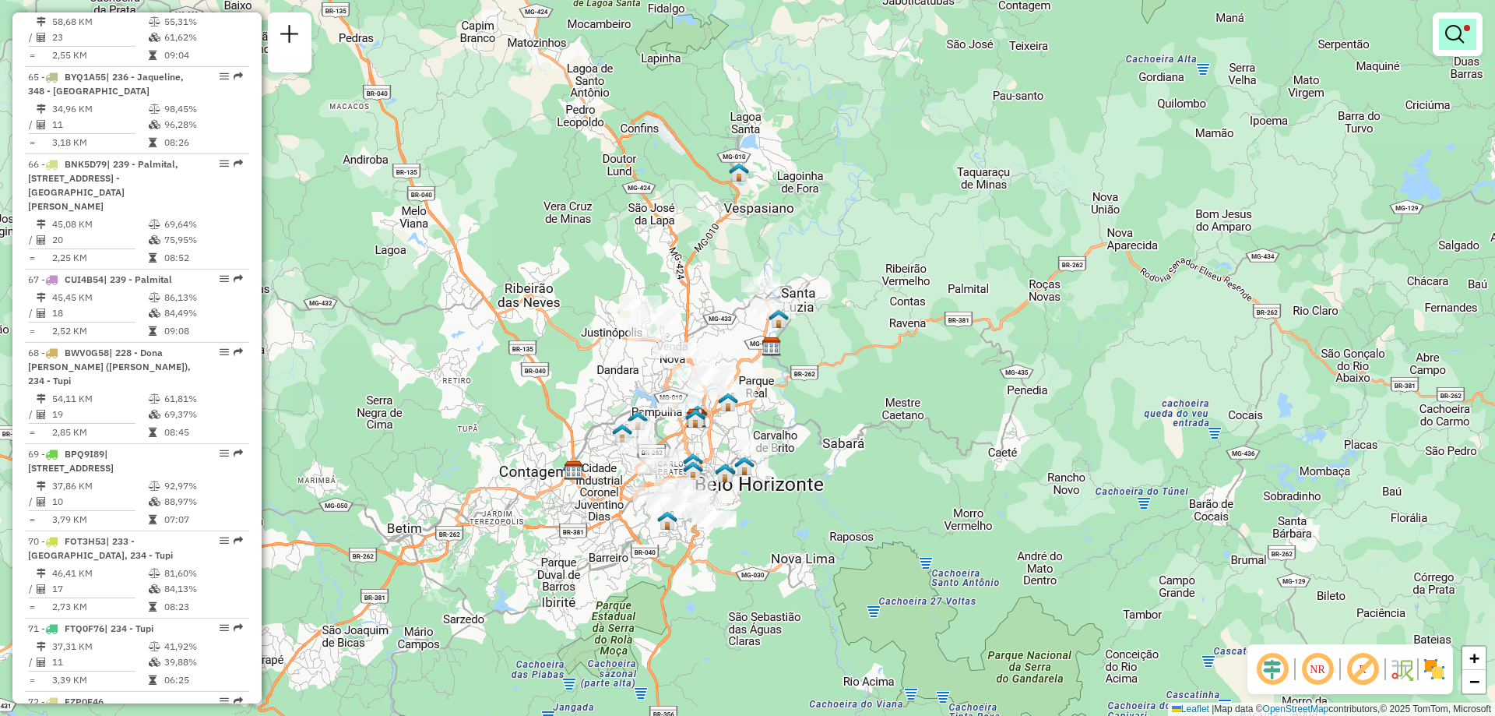
click at [1441, 37] on link at bounding box center [1457, 34] width 37 height 31
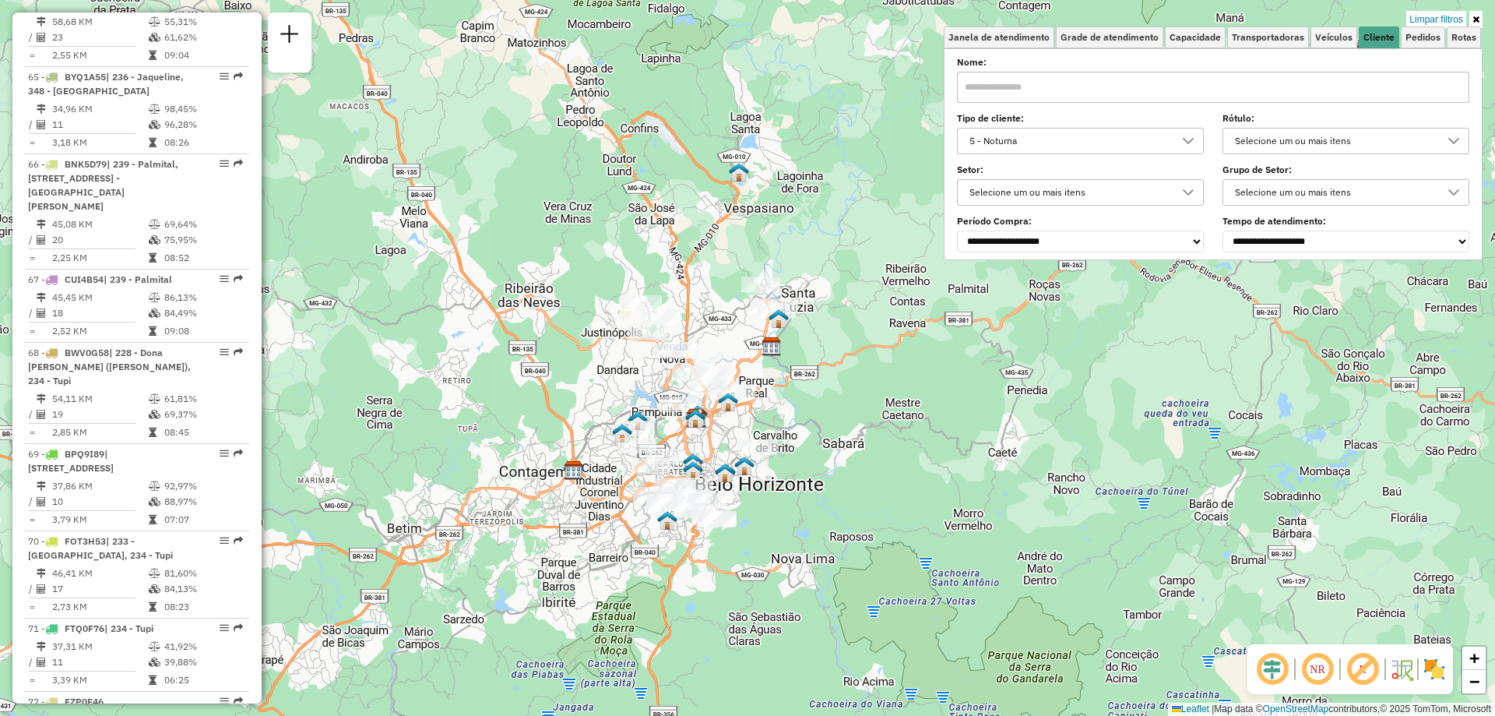
click at [1080, 144] on div "5 - Noturna" at bounding box center [1068, 141] width 209 height 25
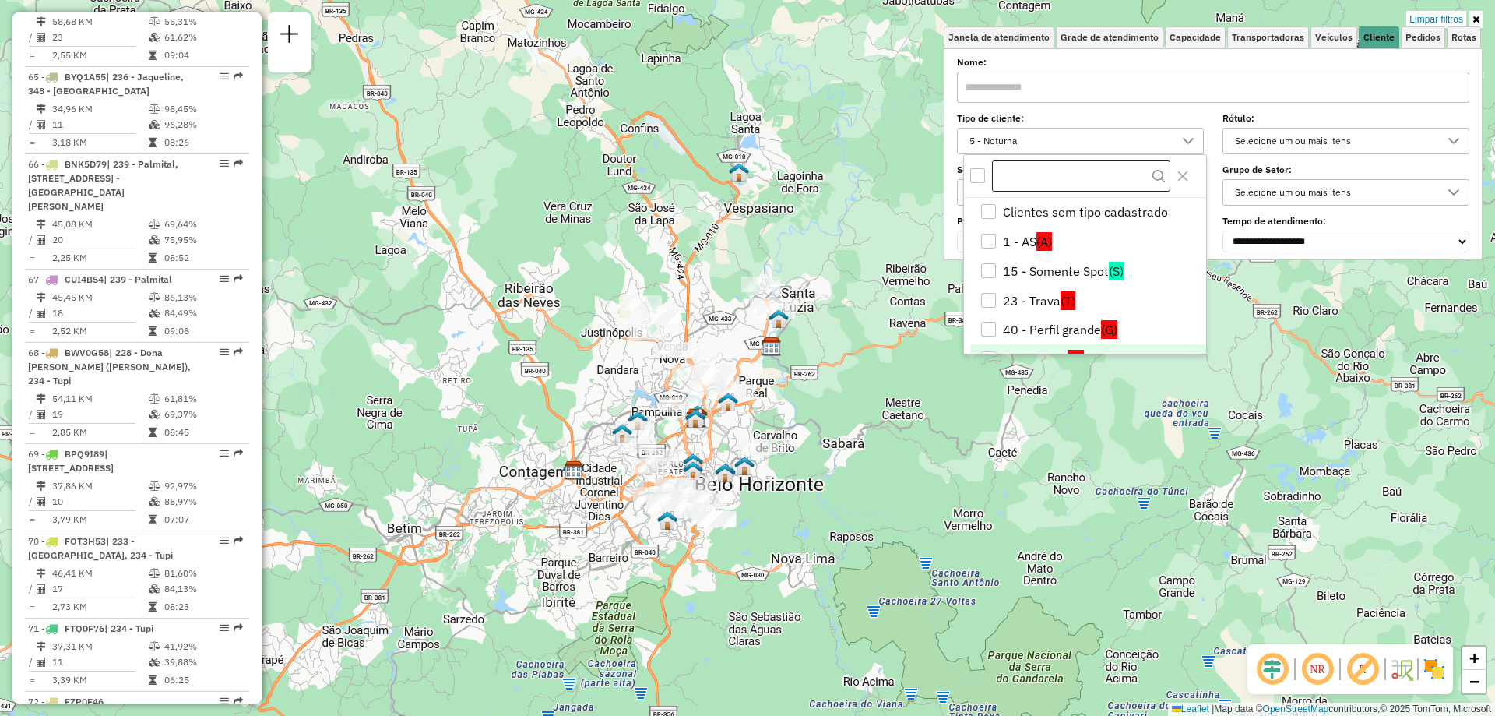
scroll to position [20, 0]
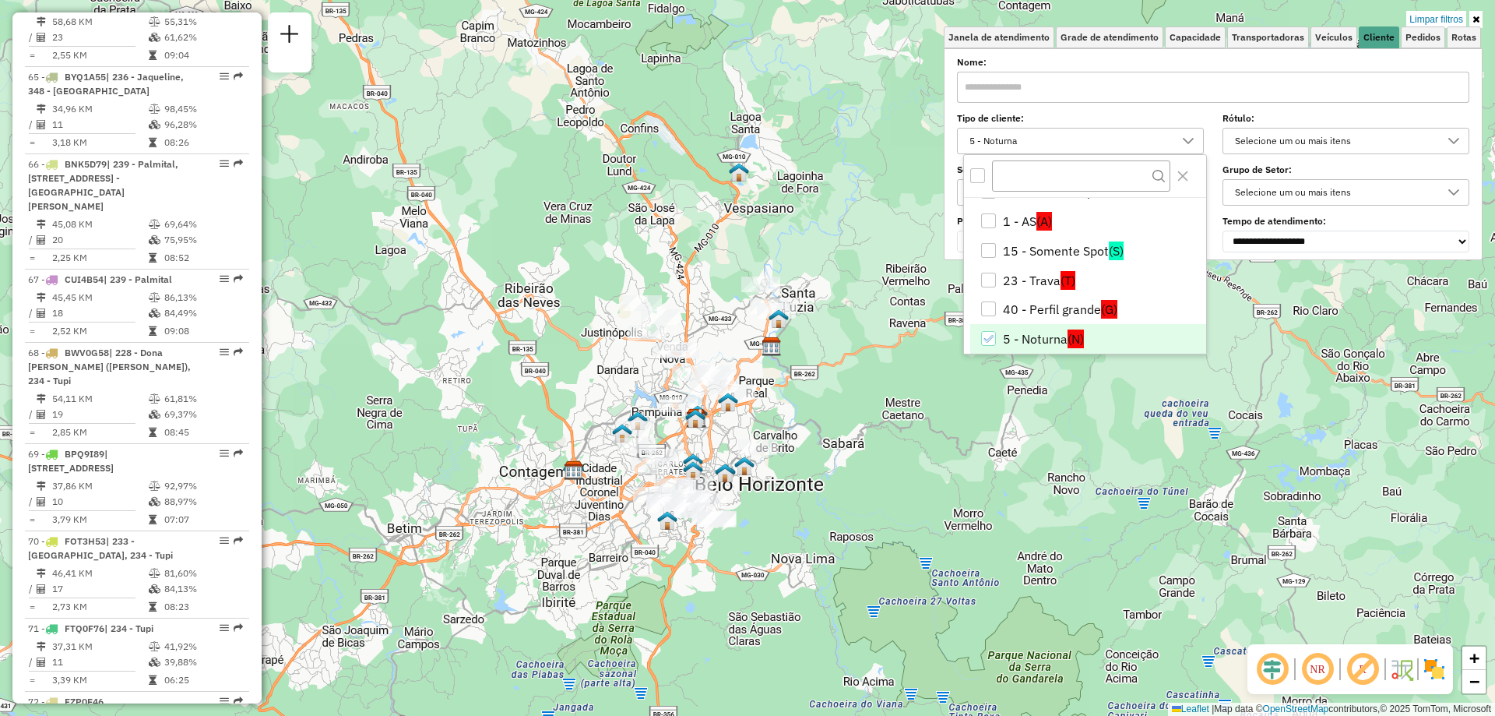
click at [995, 337] on div "5 - Noturna" at bounding box center [988, 338] width 15 height 15
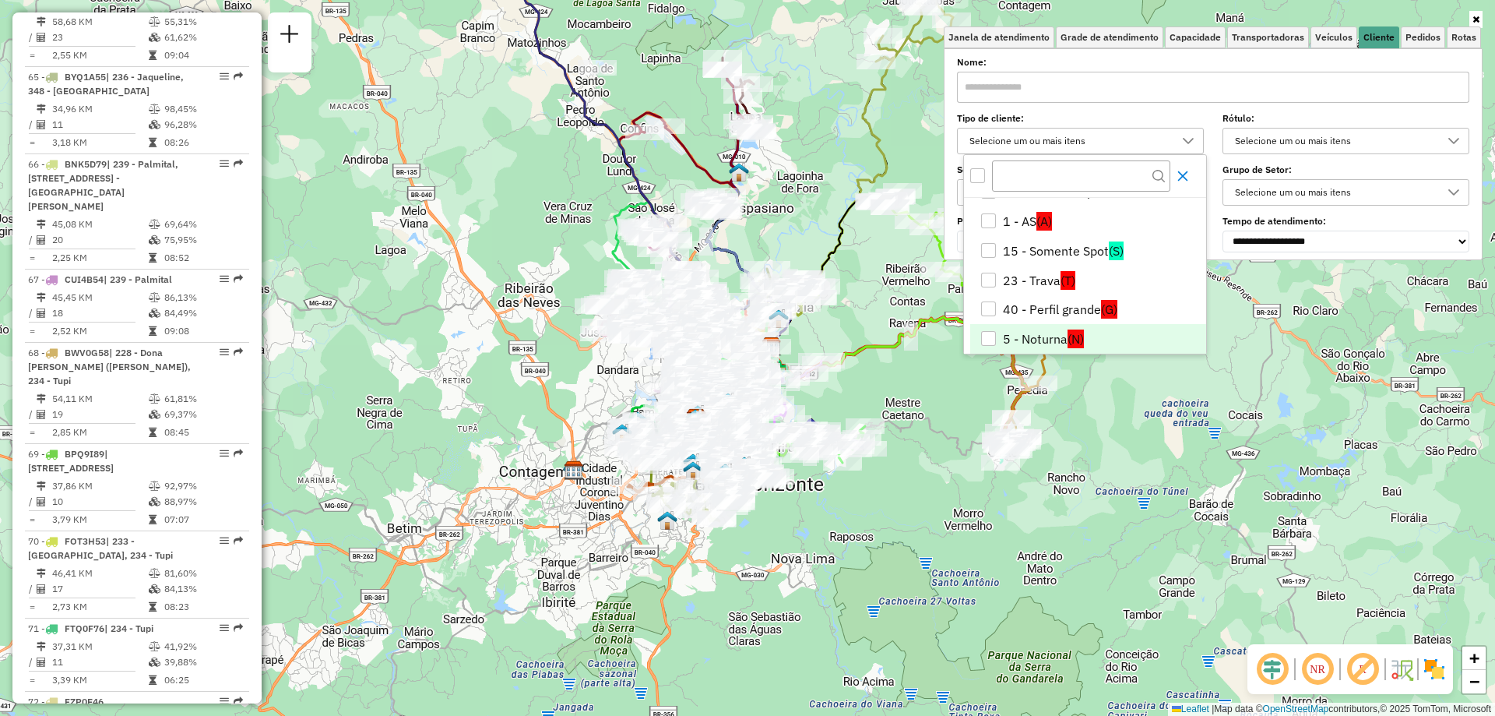
click at [1185, 181] on icon "Close" at bounding box center [1183, 176] width 12 height 12
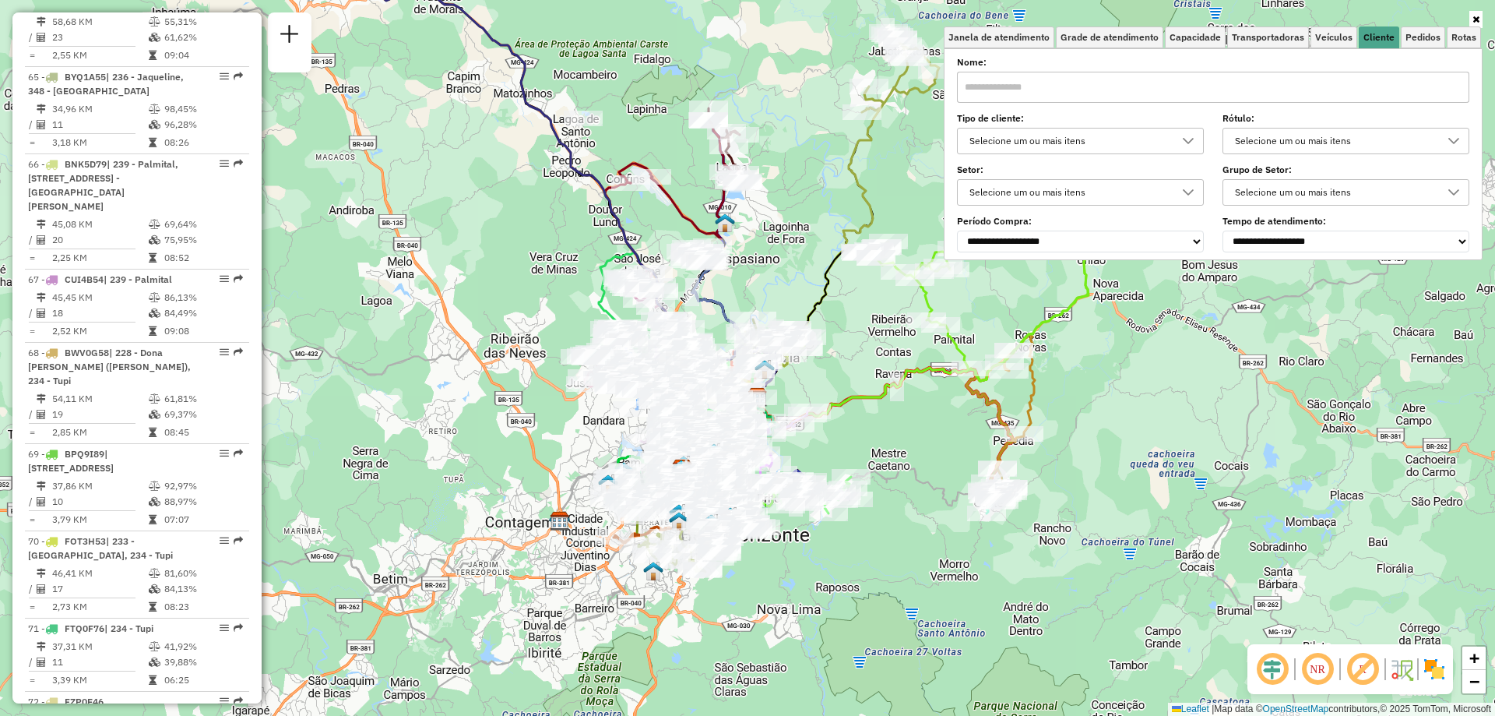
drag, startPoint x: 1005, startPoint y: 413, endPoint x: 955, endPoint y: 597, distance: 190.4
click at [966, 501] on icon at bounding box center [1000, 418] width 69 height 166
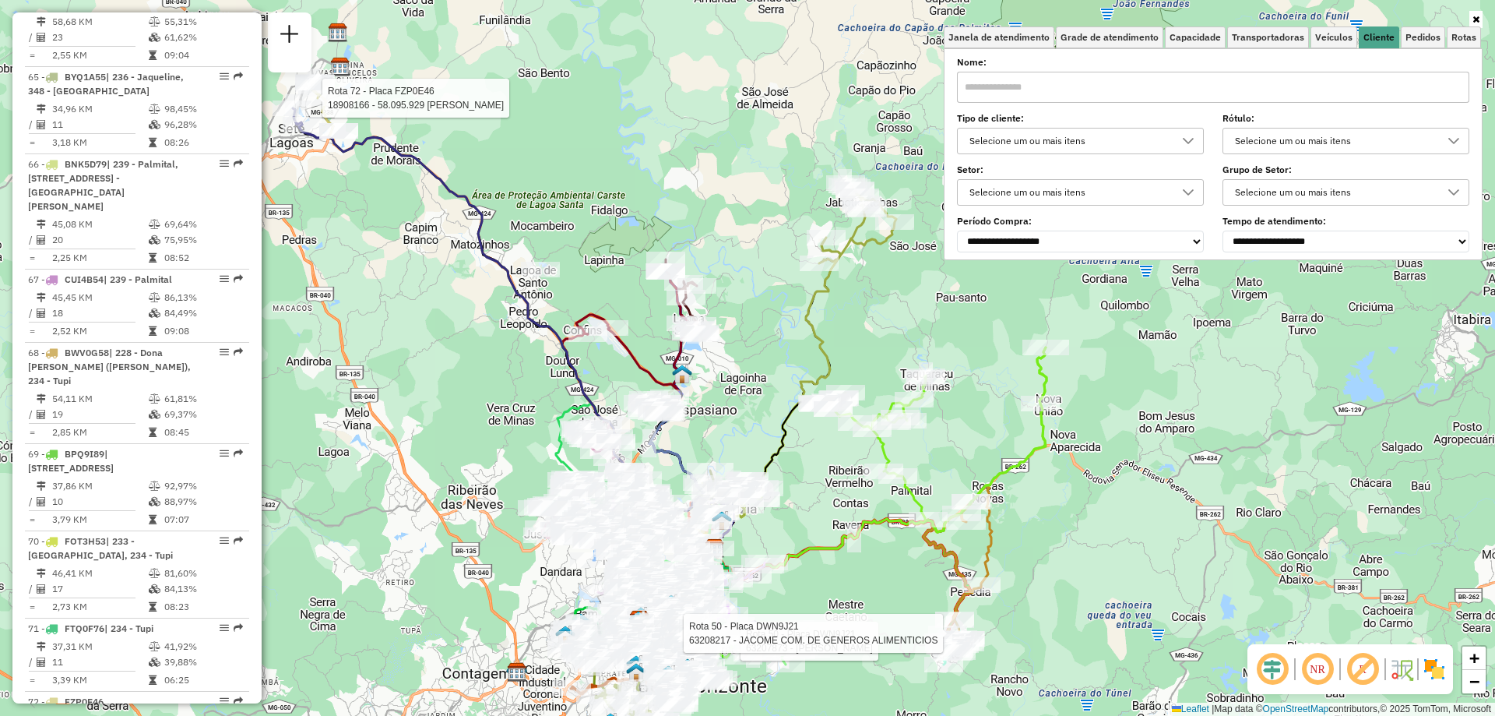
select select "**********"
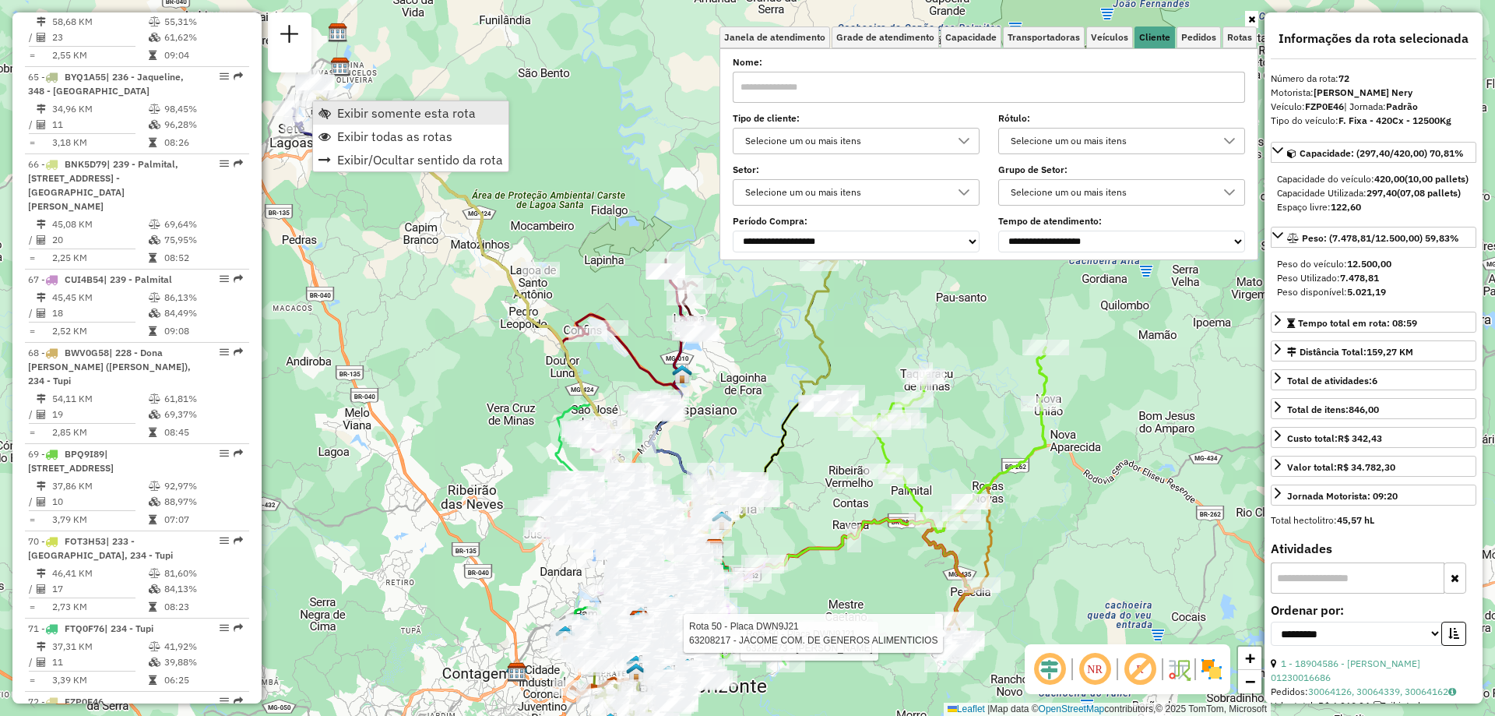
click at [372, 117] on span "Exibir somente esta rota" at bounding box center [406, 113] width 139 height 12
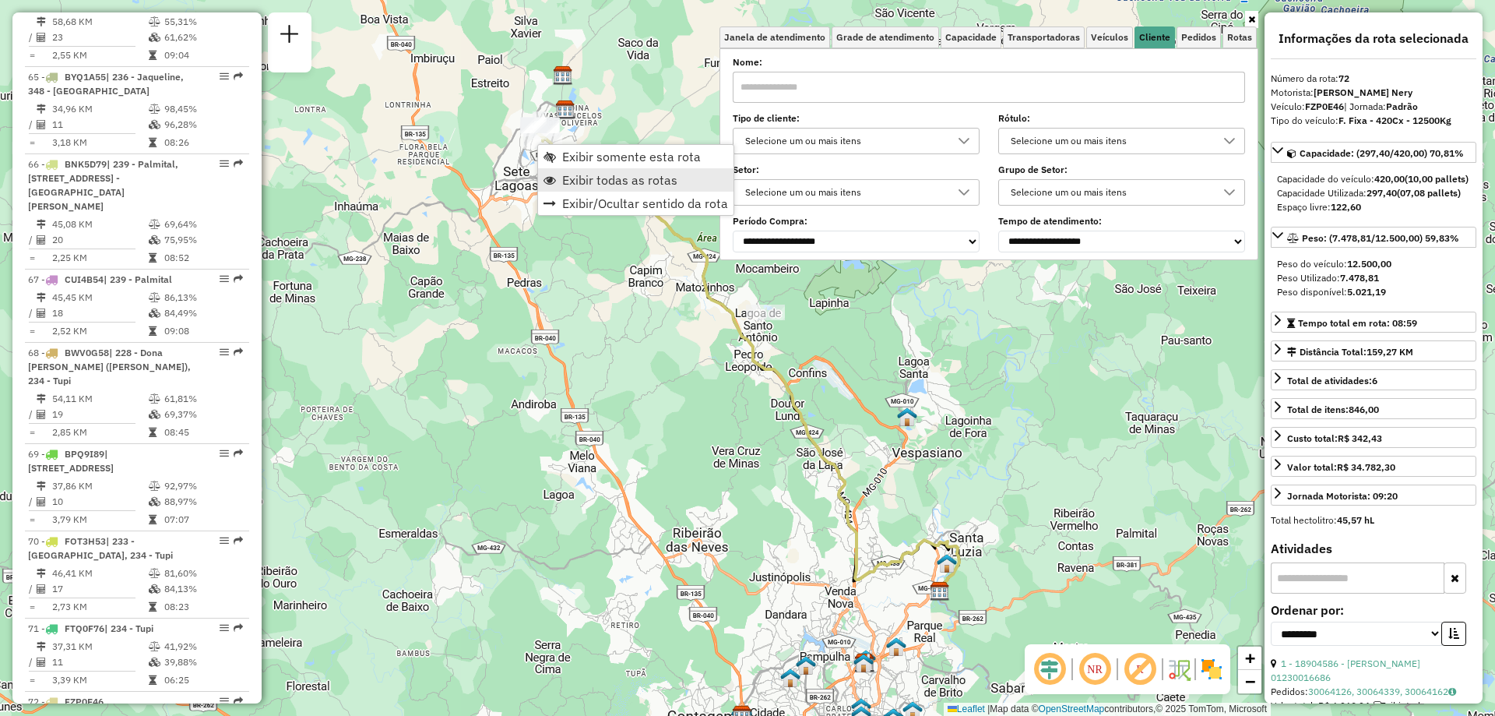
click at [589, 178] on span "Exibir todas as rotas" at bounding box center [619, 180] width 115 height 12
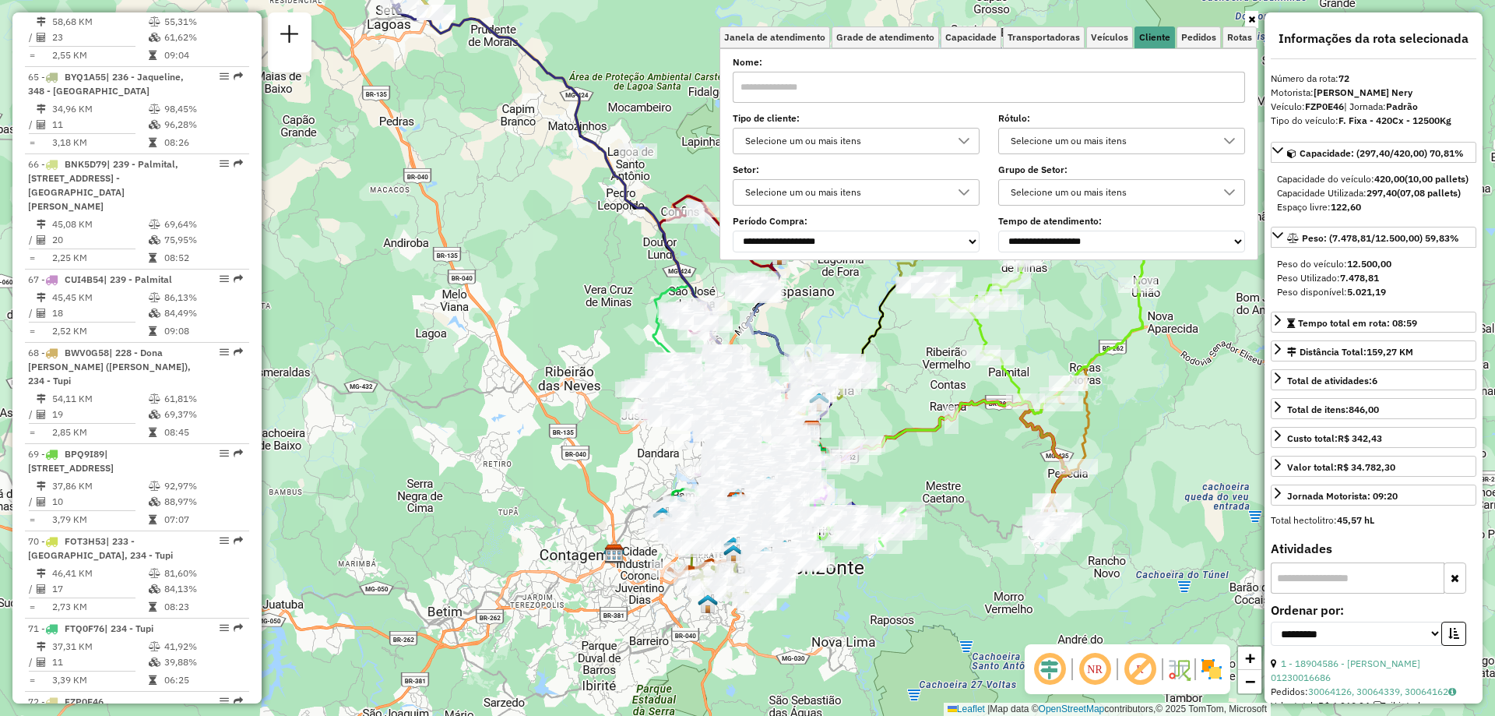
drag, startPoint x: 1085, startPoint y: 488, endPoint x: 957, endPoint y: 326, distance: 205.7
click at [957, 326] on div "Janela de atendimento Grade de atendimento Capacidade Transportadoras Veículos …" at bounding box center [747, 358] width 1495 height 716
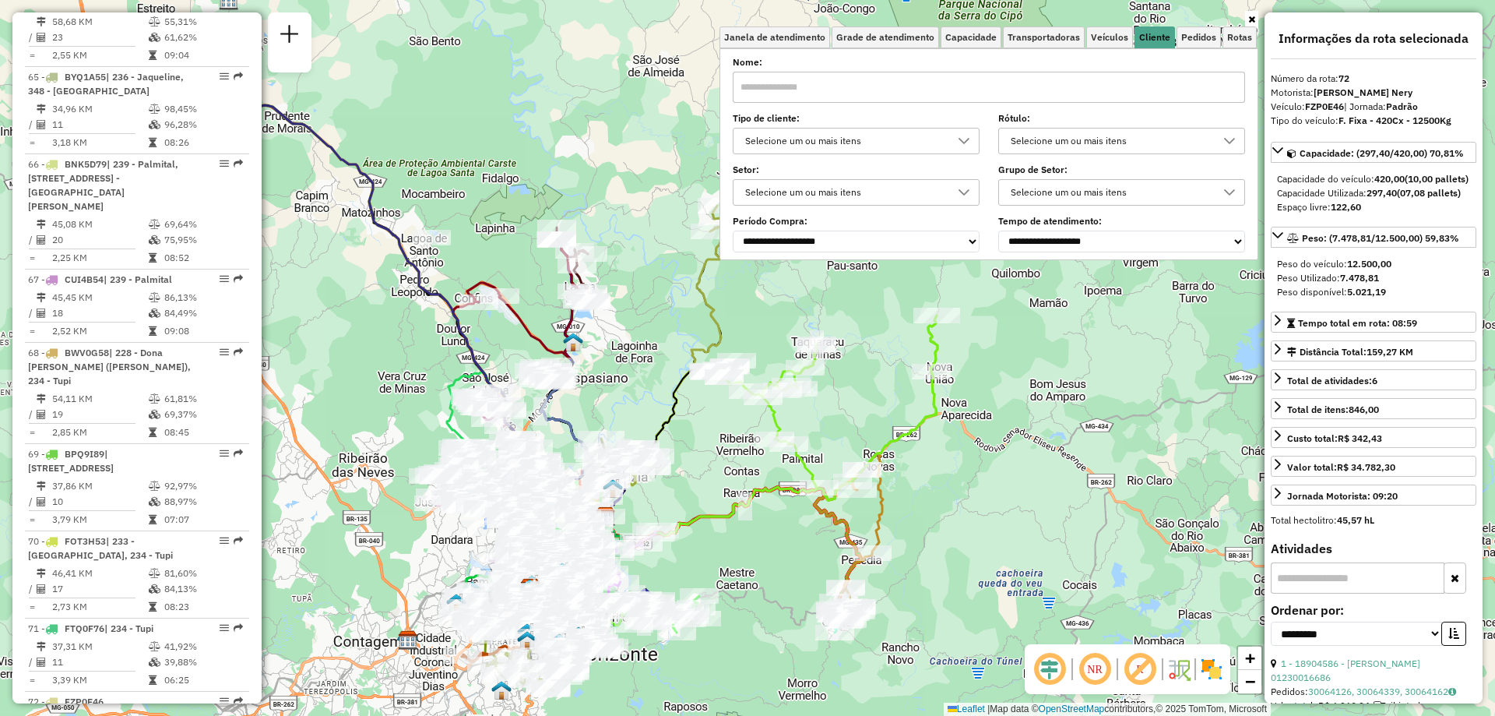
drag, startPoint x: 969, startPoint y: 362, endPoint x: 751, endPoint y: 453, distance: 236.3
click at [755, 447] on div at bounding box center [774, 439] width 39 height 16
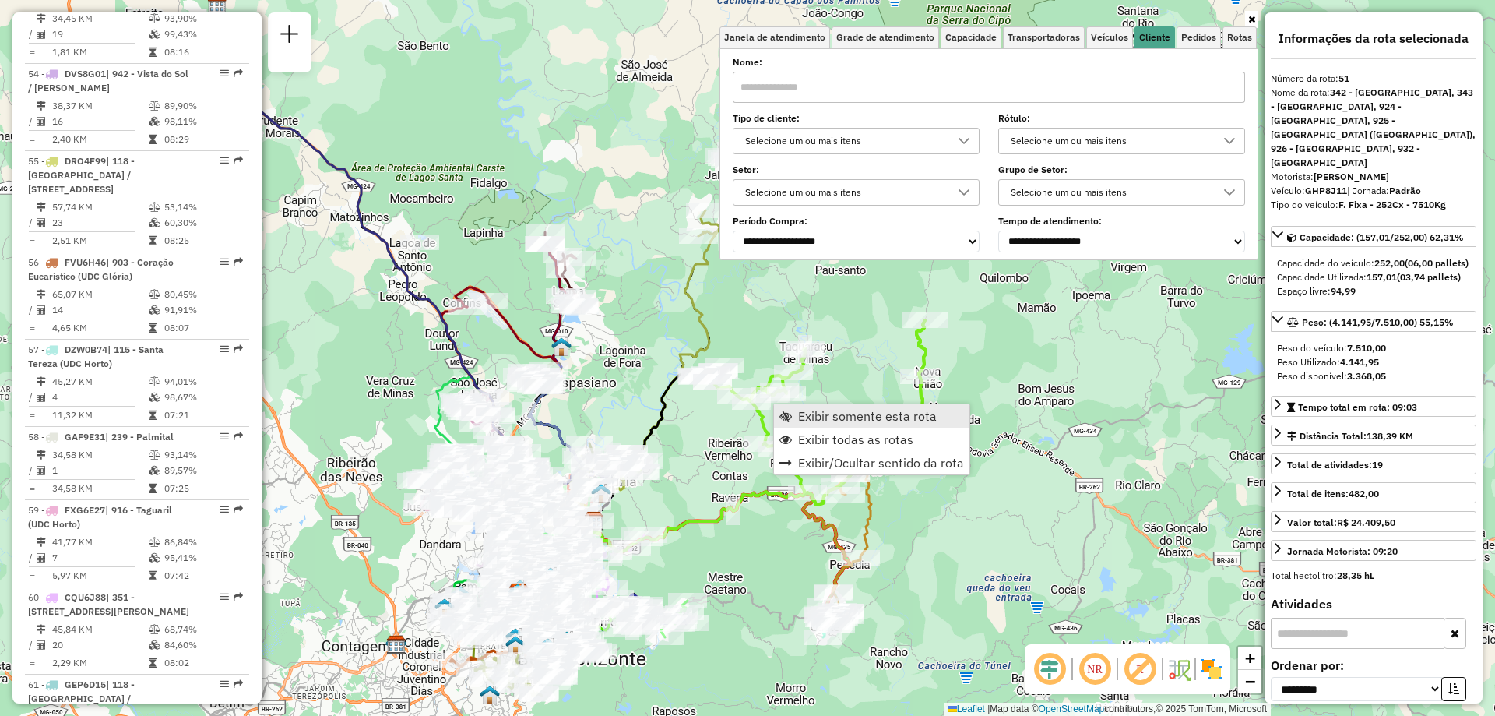
scroll to position [5420, 0]
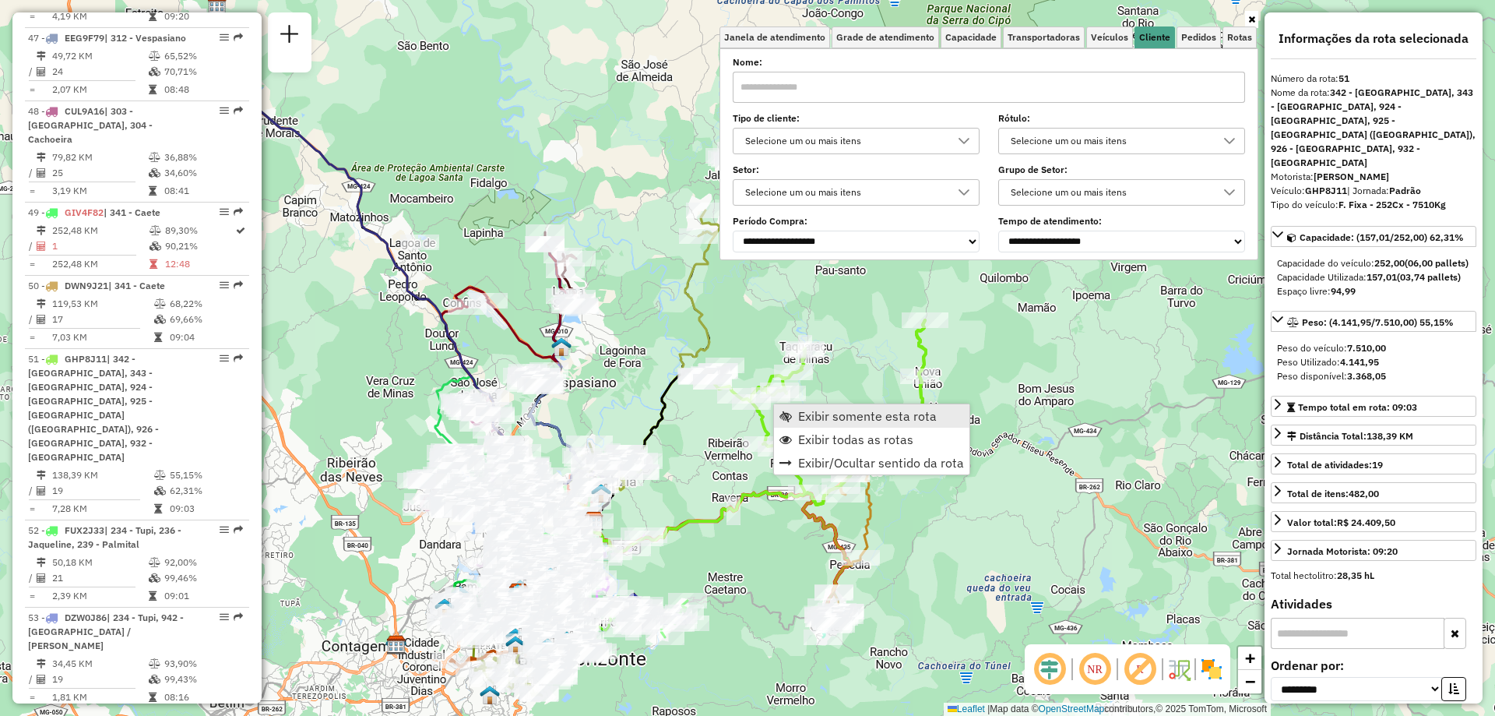
click at [804, 405] on link "Exibir somente esta rota" at bounding box center [871, 415] width 195 height 23
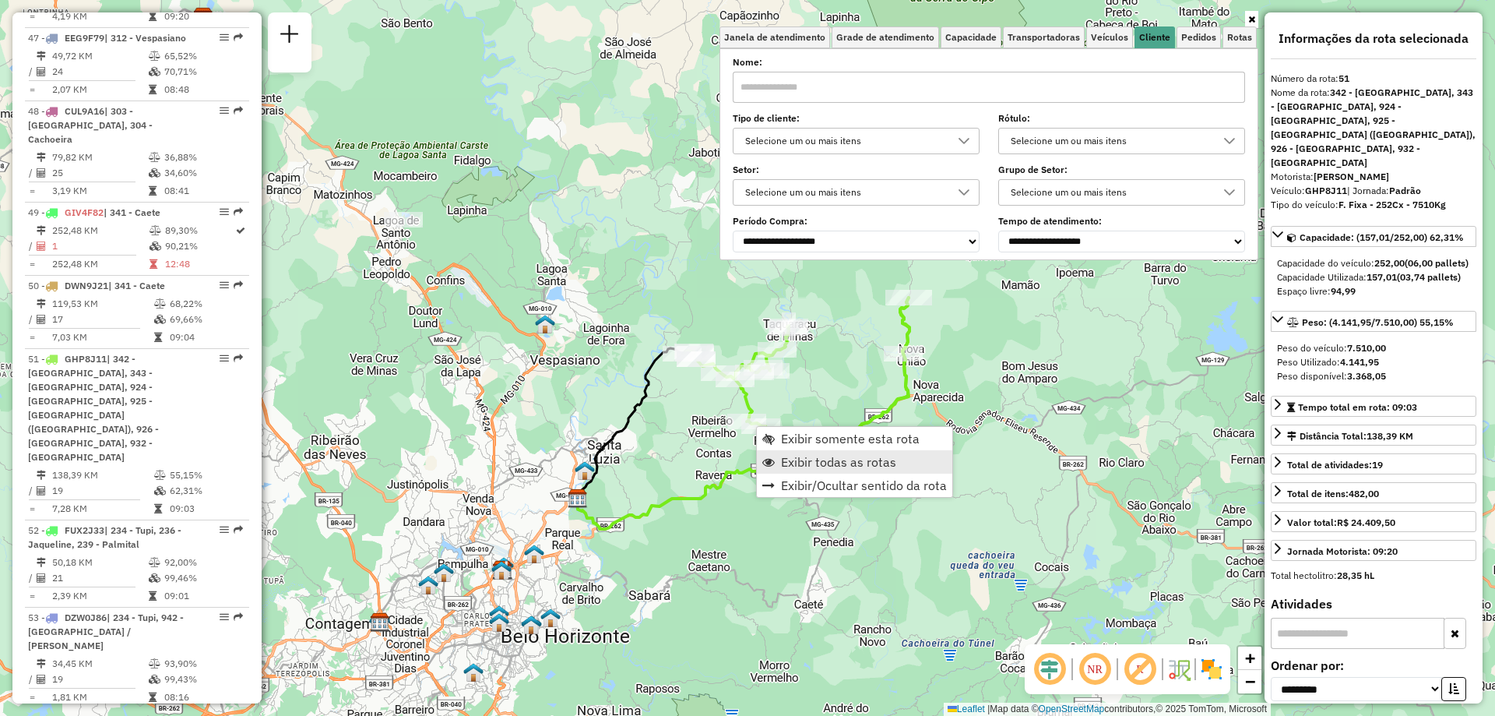
click at [828, 473] on link "Exibir todas as rotas" at bounding box center [854, 461] width 195 height 23
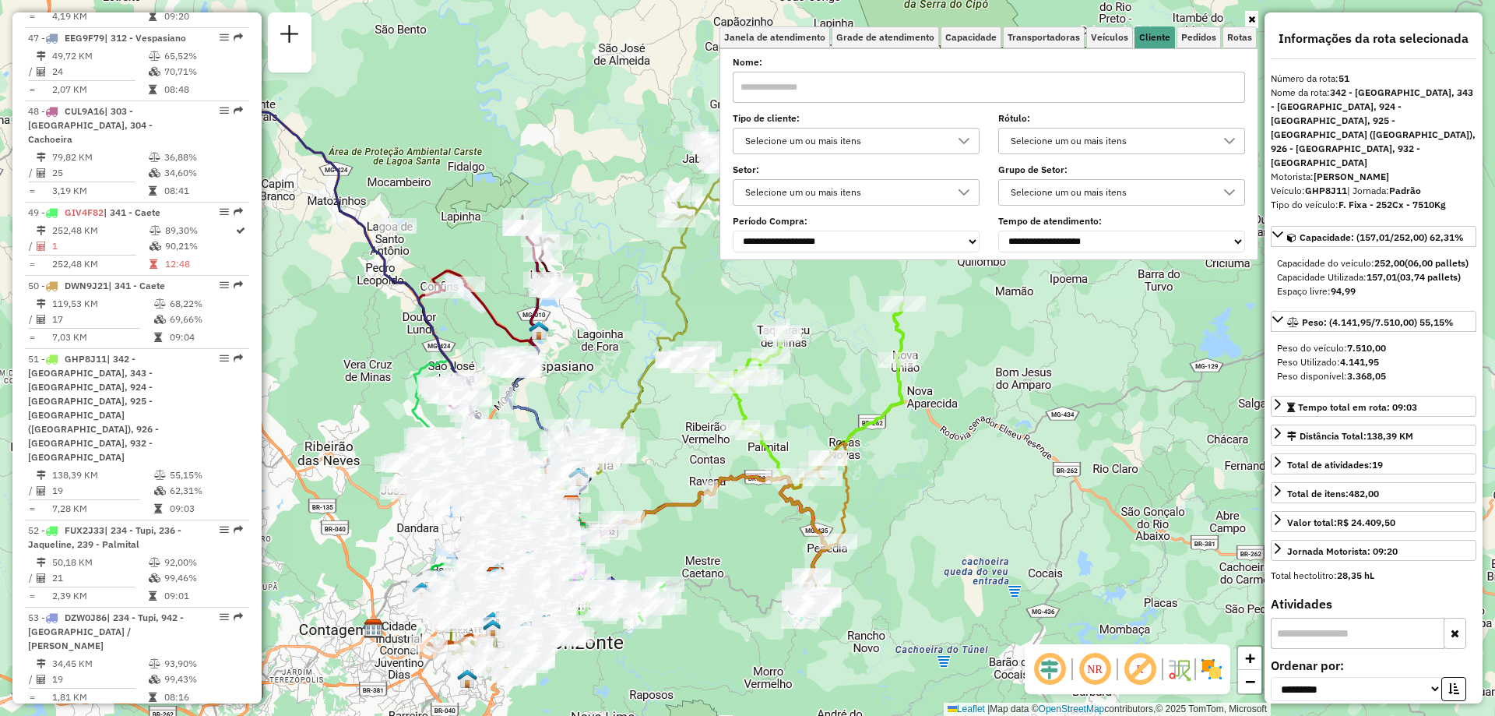
drag, startPoint x: 675, startPoint y: 240, endPoint x: 570, endPoint y: 320, distance: 132.2
click at [657, 320] on icon at bounding box center [705, 249] width 96 height 221
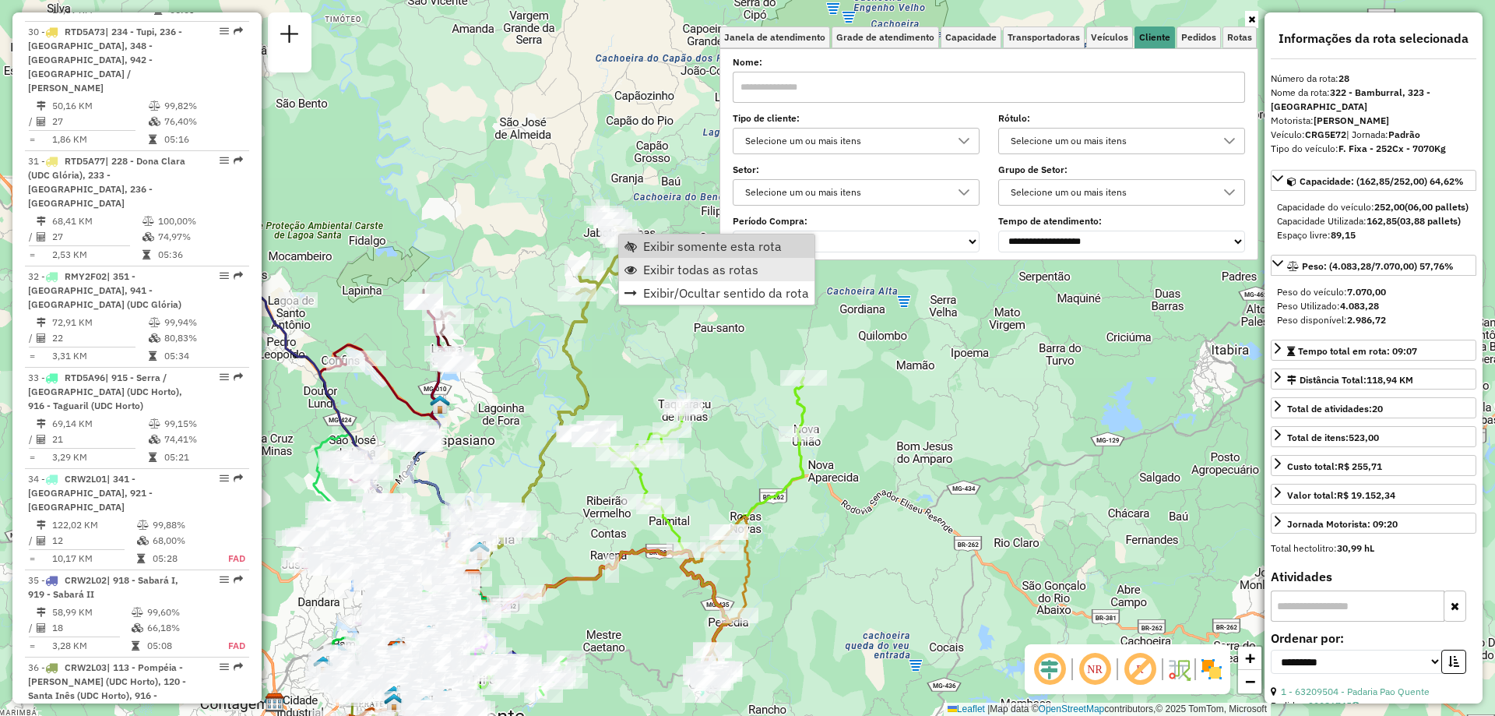
scroll to position [3204, 0]
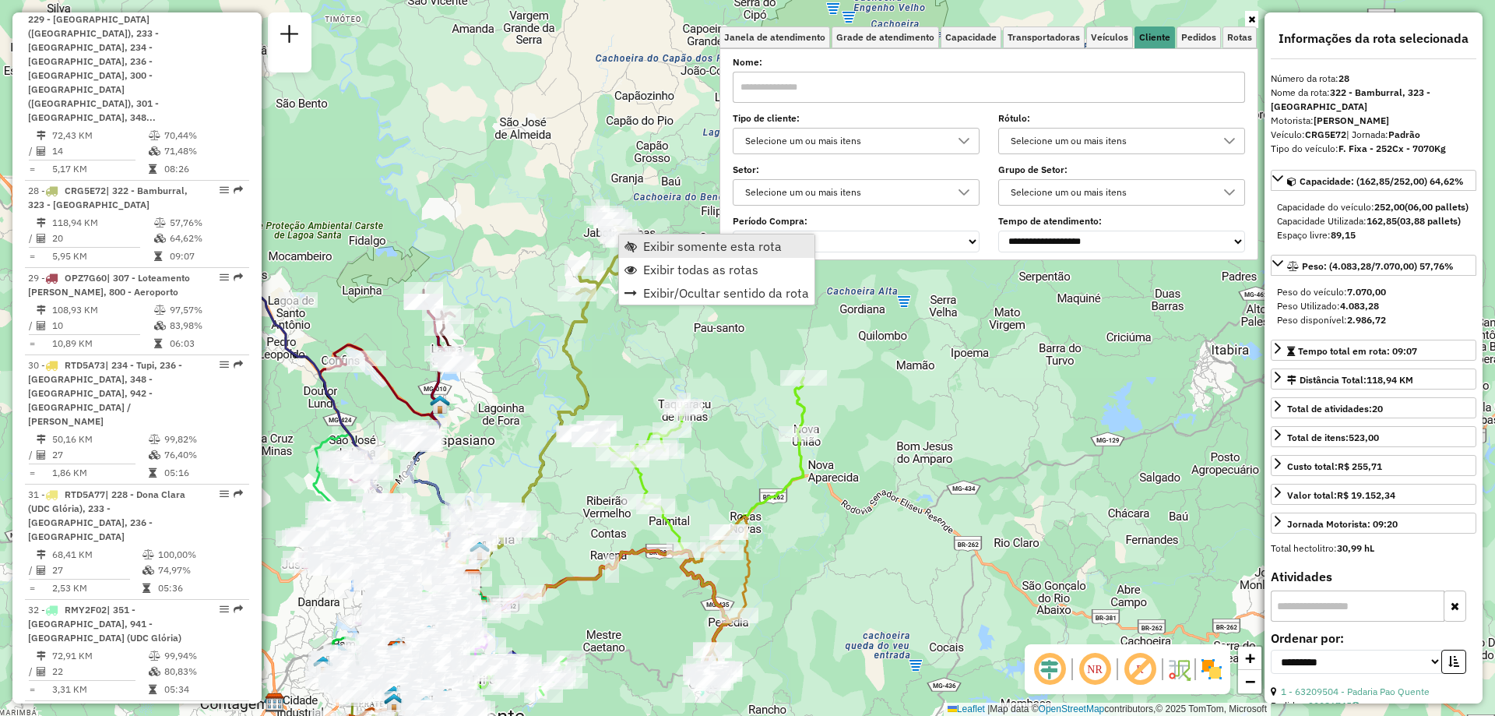
click at [706, 245] on span "Exibir somente esta rota" at bounding box center [712, 246] width 139 height 12
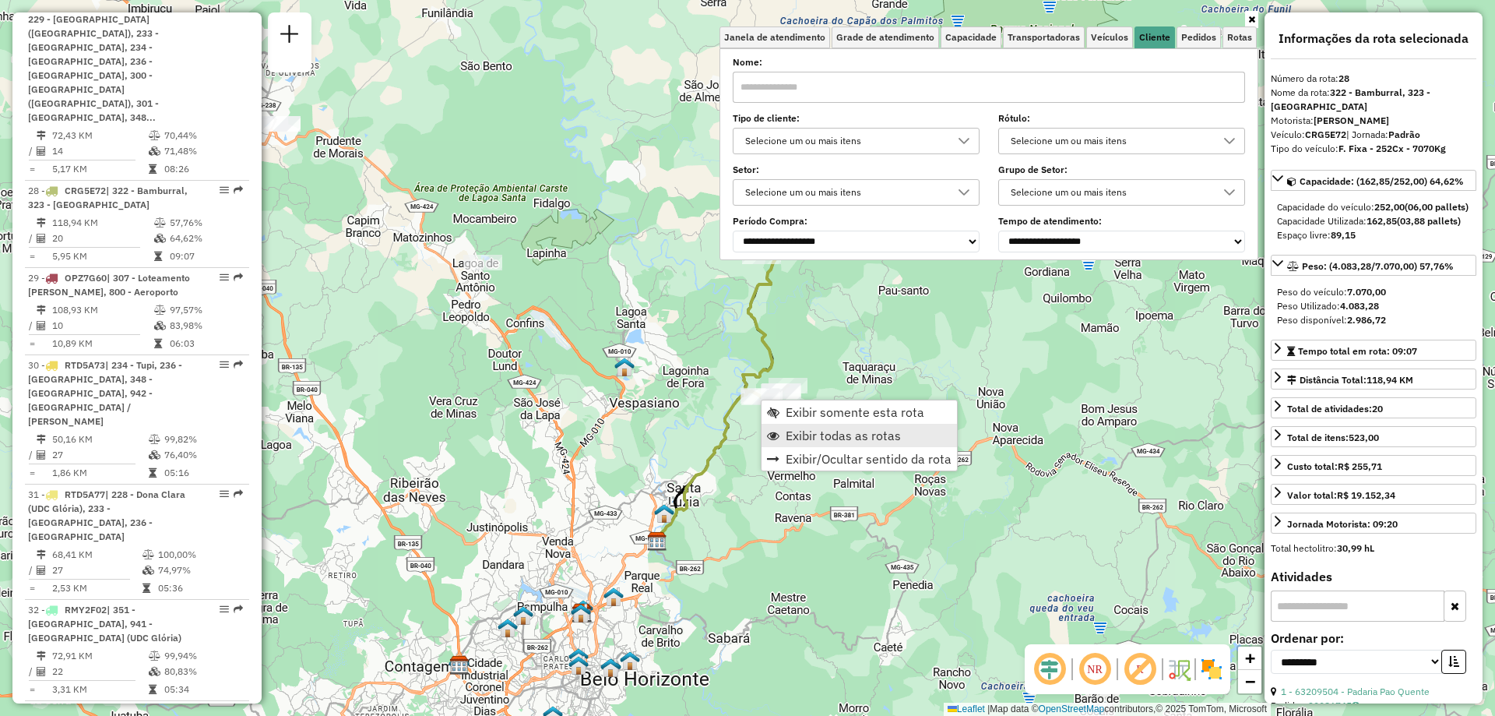
click at [787, 436] on span "Exibir todas as rotas" at bounding box center [843, 435] width 115 height 12
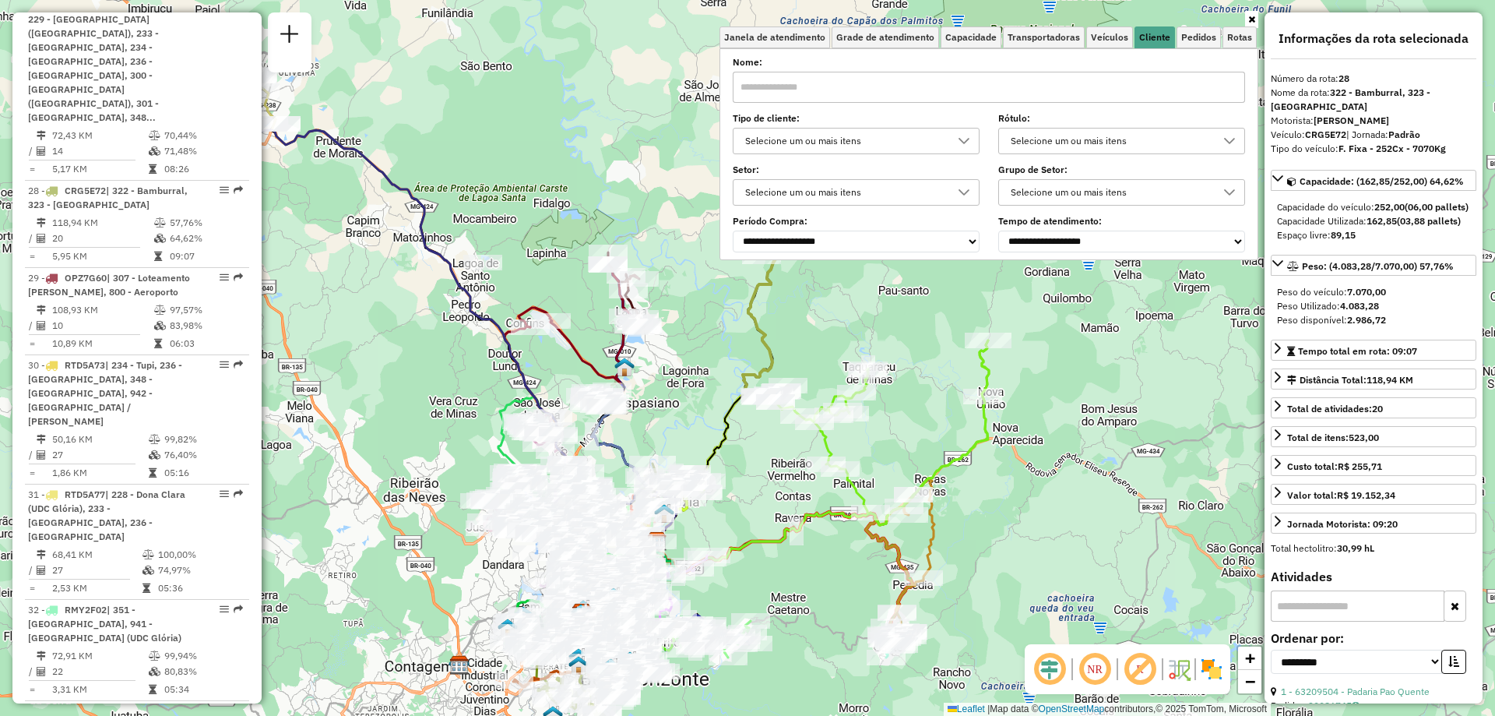
drag, startPoint x: 752, startPoint y: 611, endPoint x: 678, endPoint y: 463, distance: 166.5
click at [678, 621] on icon at bounding box center [714, 639] width 74 height 37
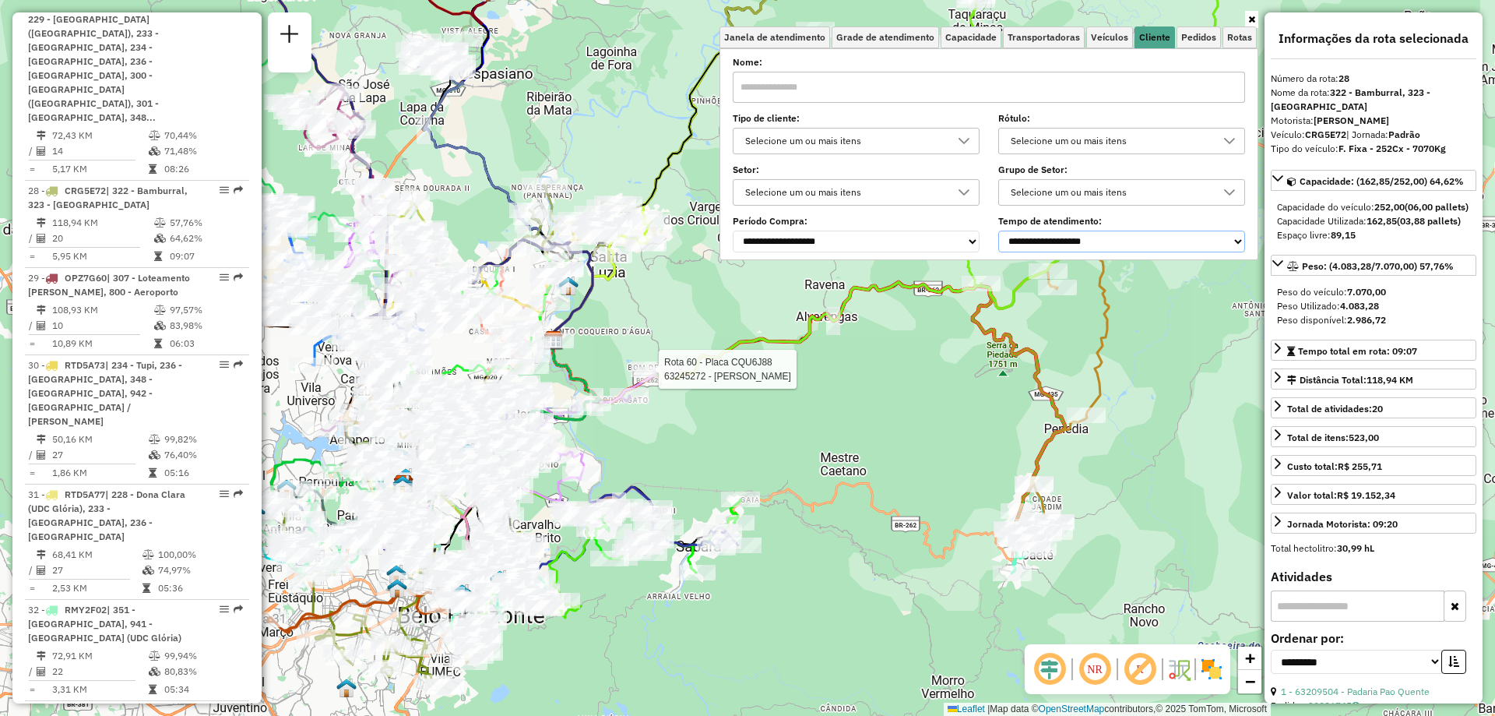
click at [1123, 238] on select "**********" at bounding box center [1121, 242] width 247 height 22
click at [1002, 231] on select "**********" at bounding box center [1121, 242] width 247 height 22
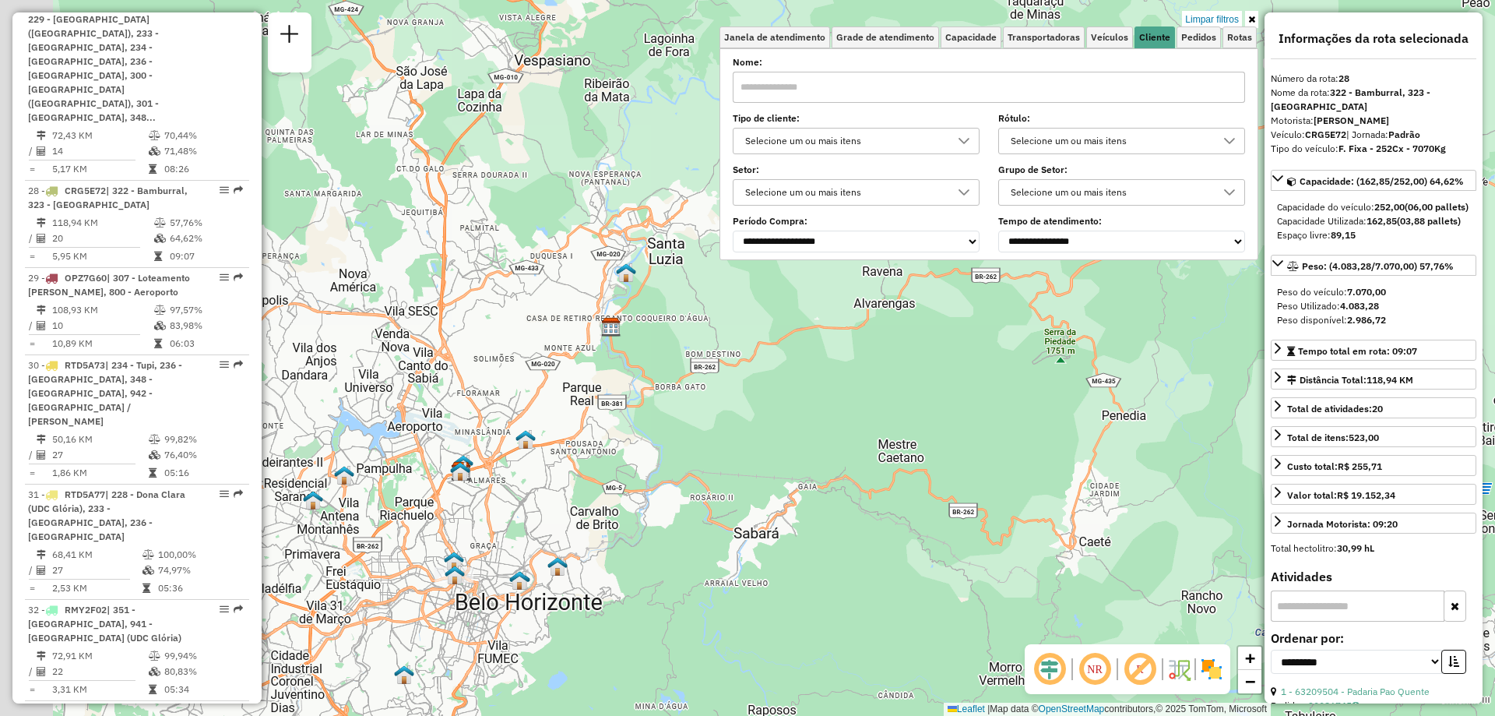
drag, startPoint x: 790, startPoint y: 474, endPoint x: 1005, endPoint y: 471, distance: 215.0
click at [1005, 471] on div "Limpar filtros Janela de atendimento Grade de atendimento Capacidade Transporta…" at bounding box center [747, 358] width 1495 height 716
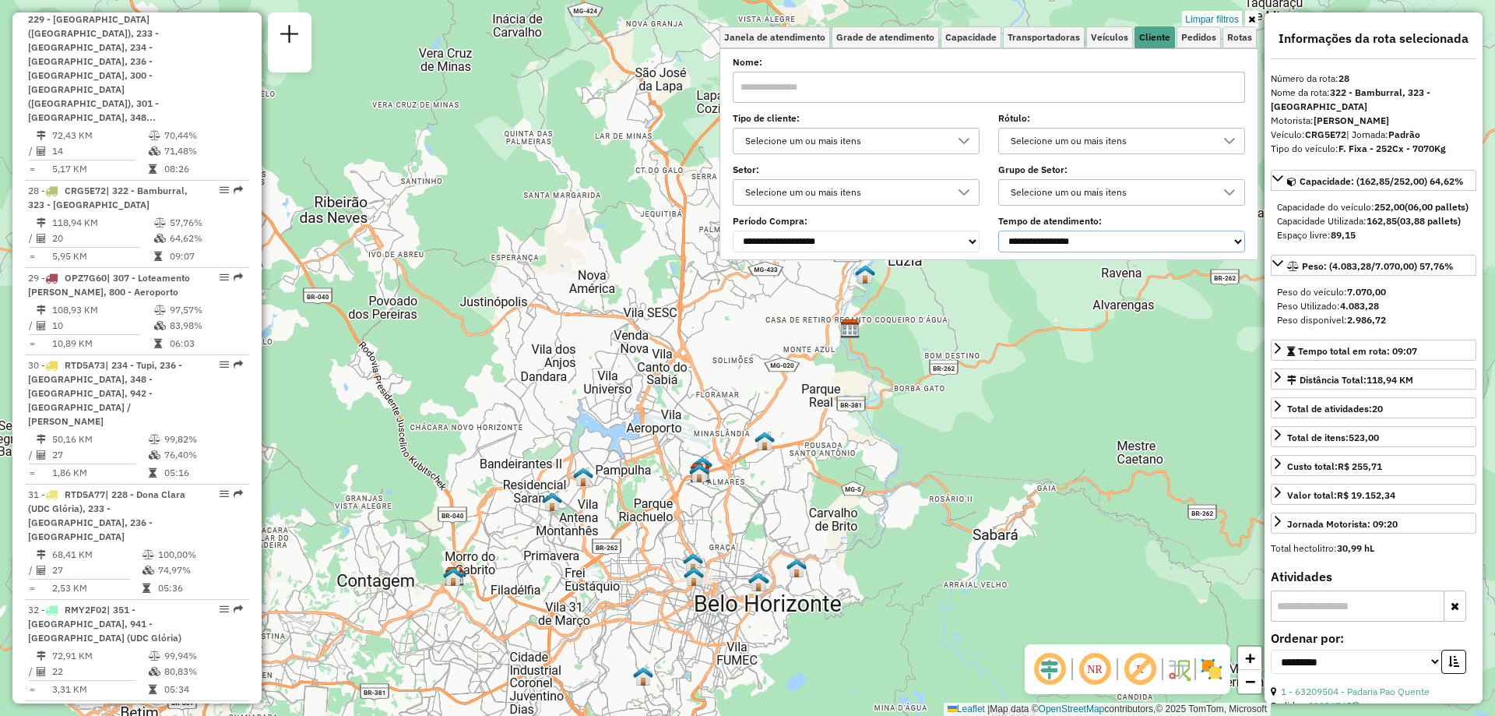
click at [1099, 241] on select "**********" at bounding box center [1121, 242] width 247 height 22
select select "**********"
click at [1002, 231] on select "**********" at bounding box center [1121, 242] width 247 height 22
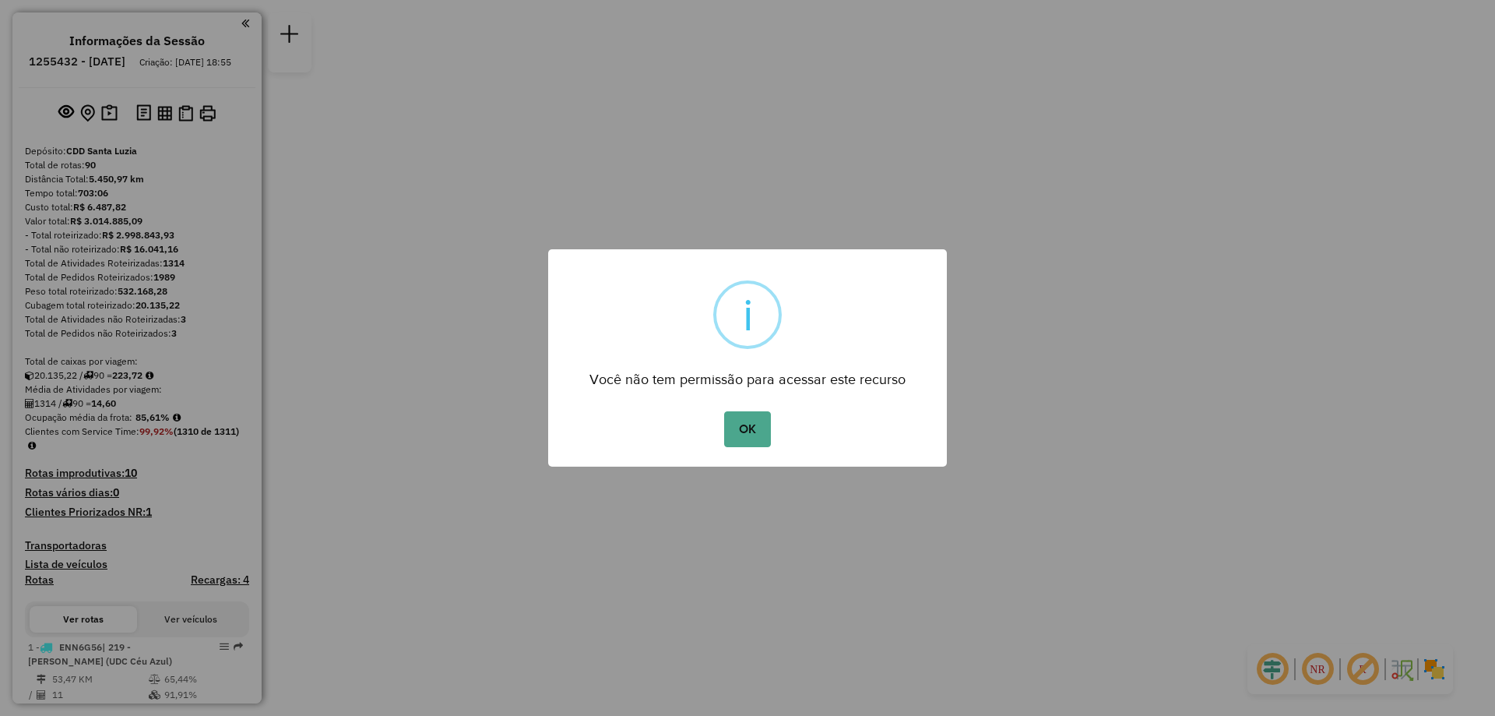
click at [724, 411] on button "OK" at bounding box center [747, 429] width 46 height 36
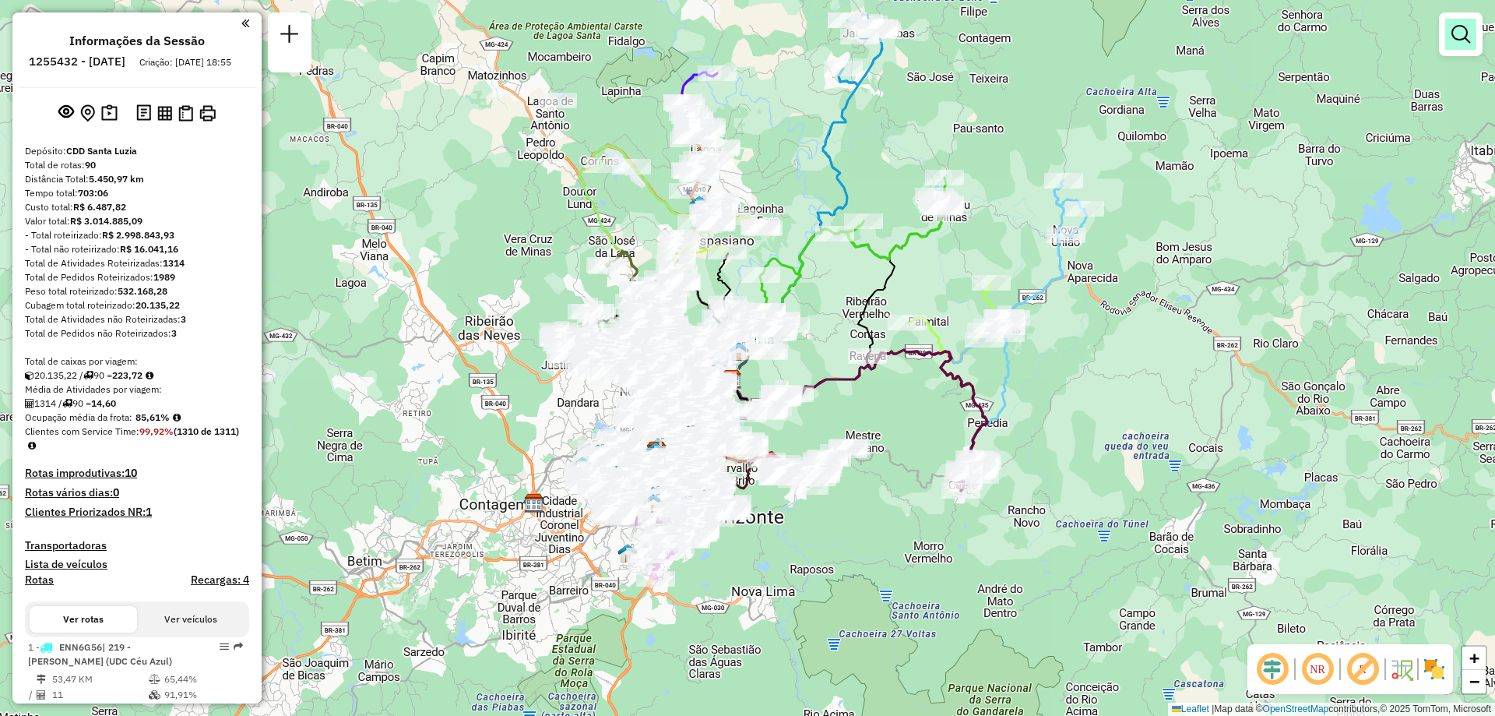
click at [1461, 47] on link at bounding box center [1460, 34] width 31 height 31
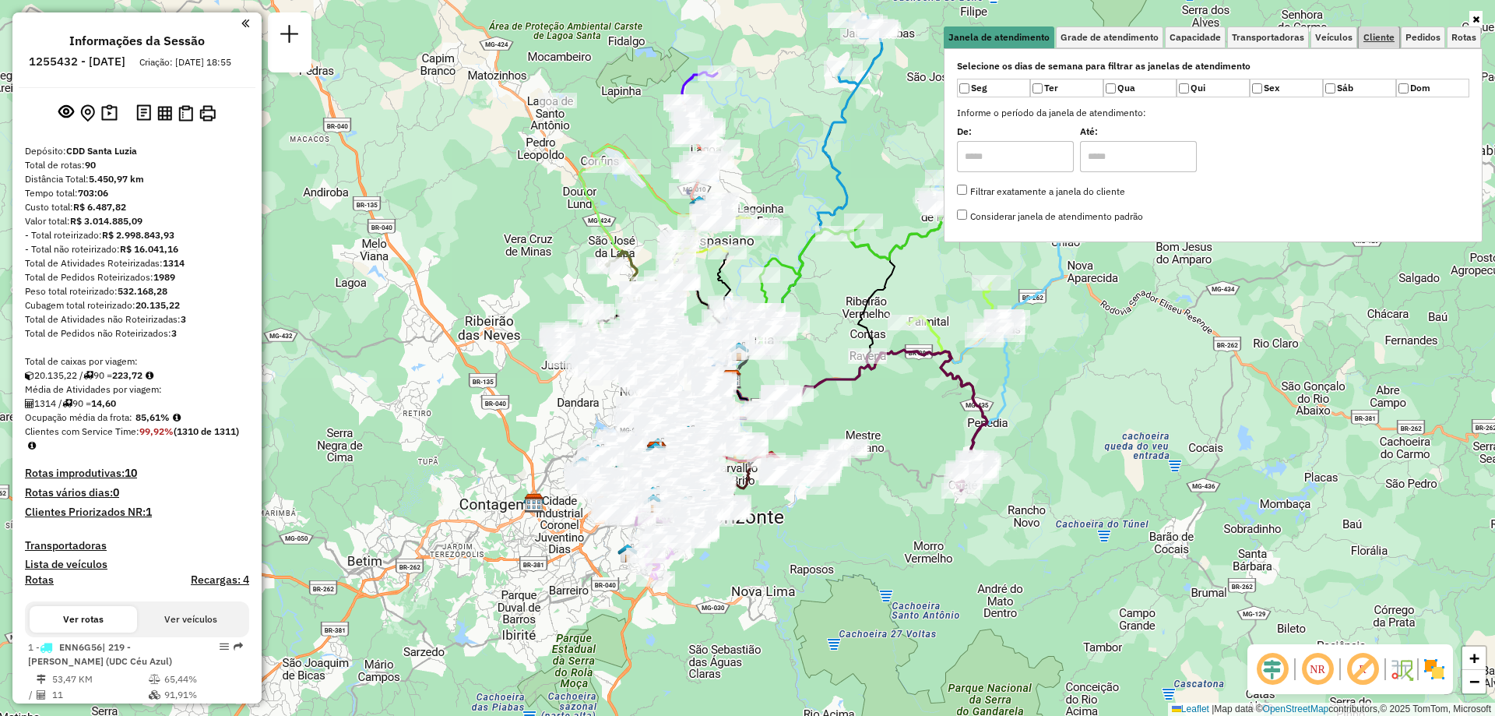
click at [1375, 37] on span "Cliente" at bounding box center [1379, 37] width 31 height 9
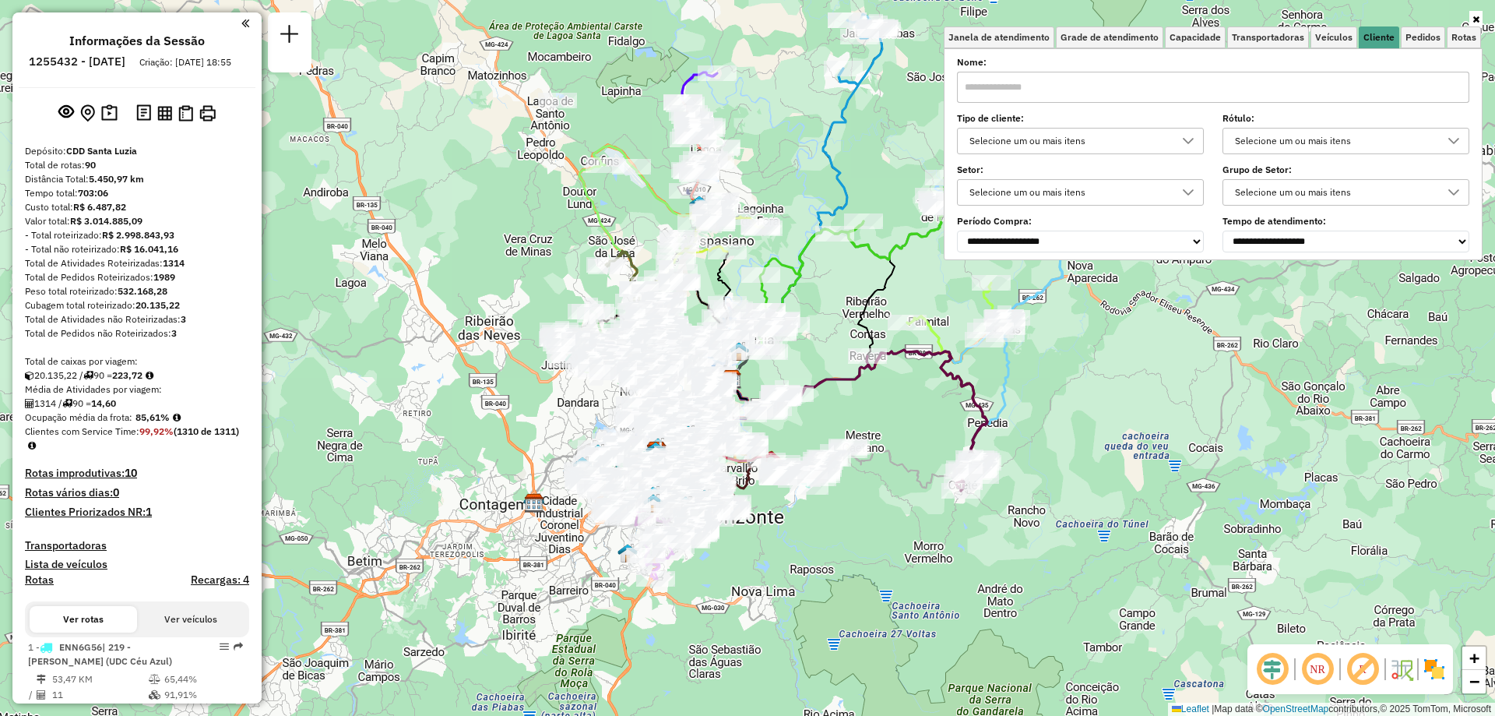
click at [1184, 403] on div "Janela de atendimento Grade de atendimento Capacidade Transportadoras Veículos …" at bounding box center [747, 358] width 1495 height 716
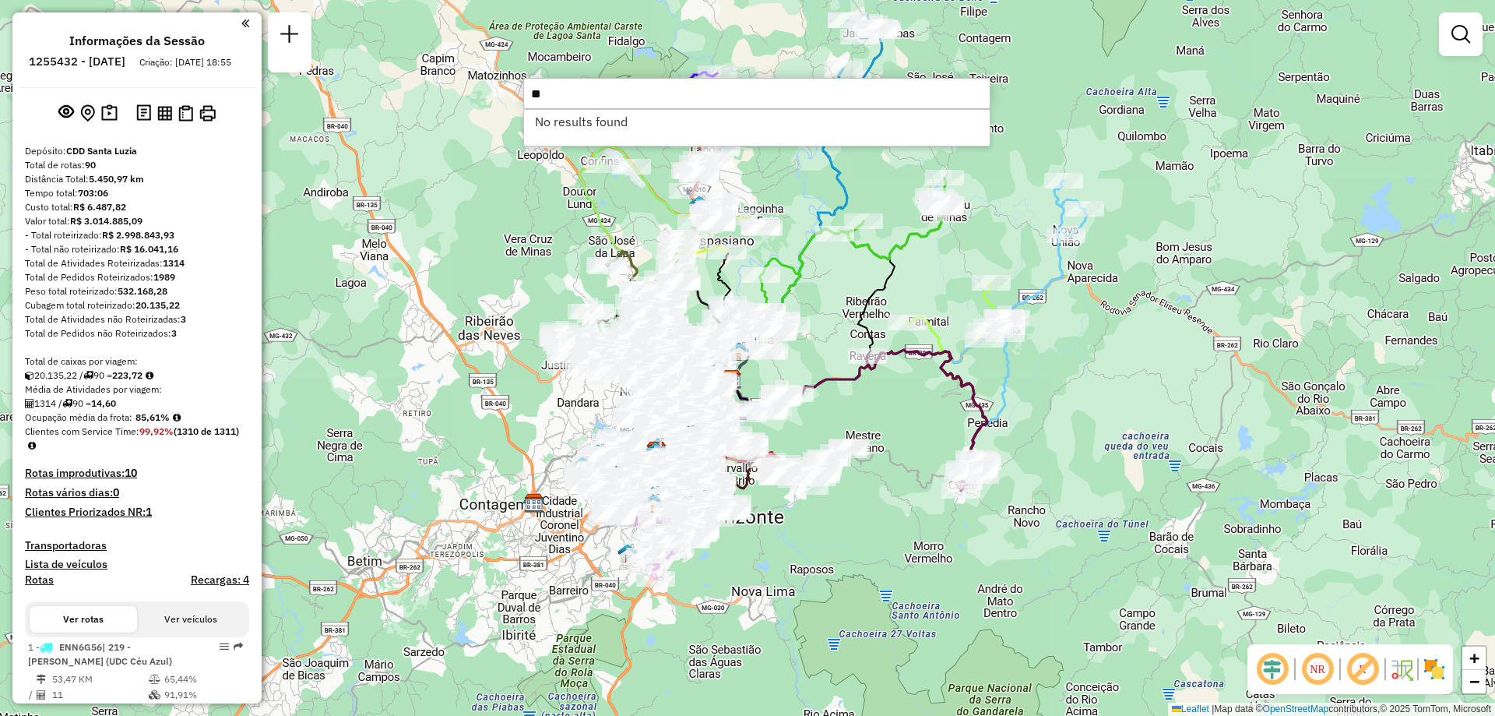
type input "*"
type input "****"
click at [569, 124] on li "63206105 - [PERSON_NAME] (Rota: 21 - Sequência: 2)" at bounding box center [757, 121] width 466 height 23
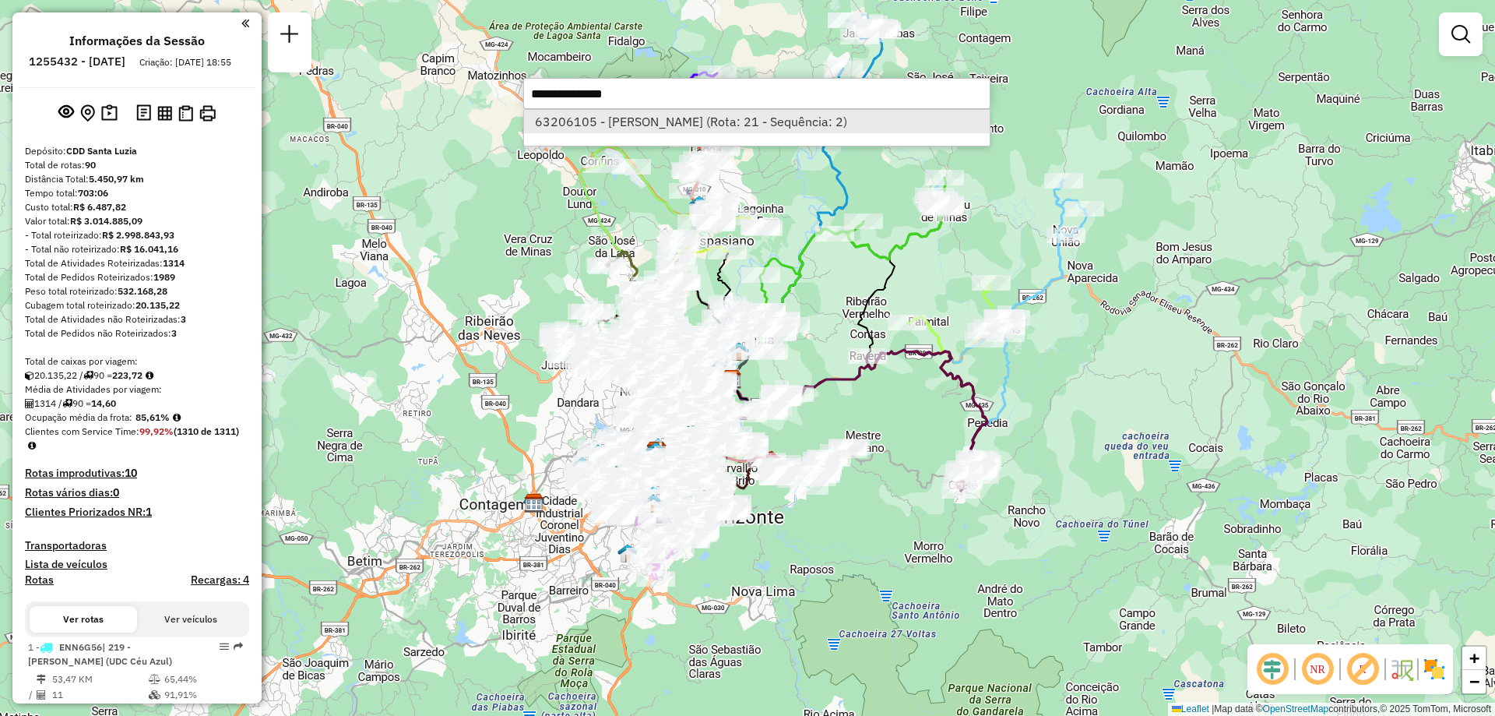
select select "**********"
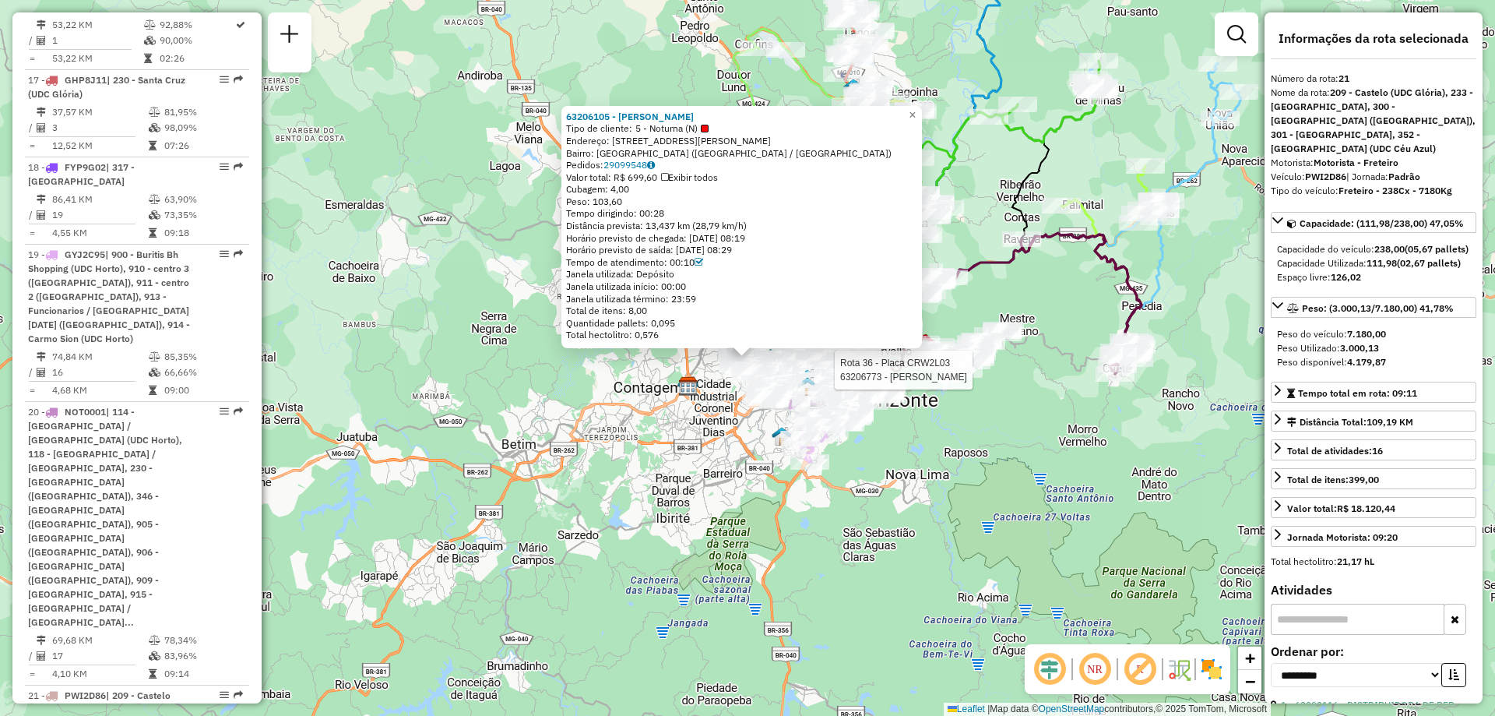
scroll to position [2593, 0]
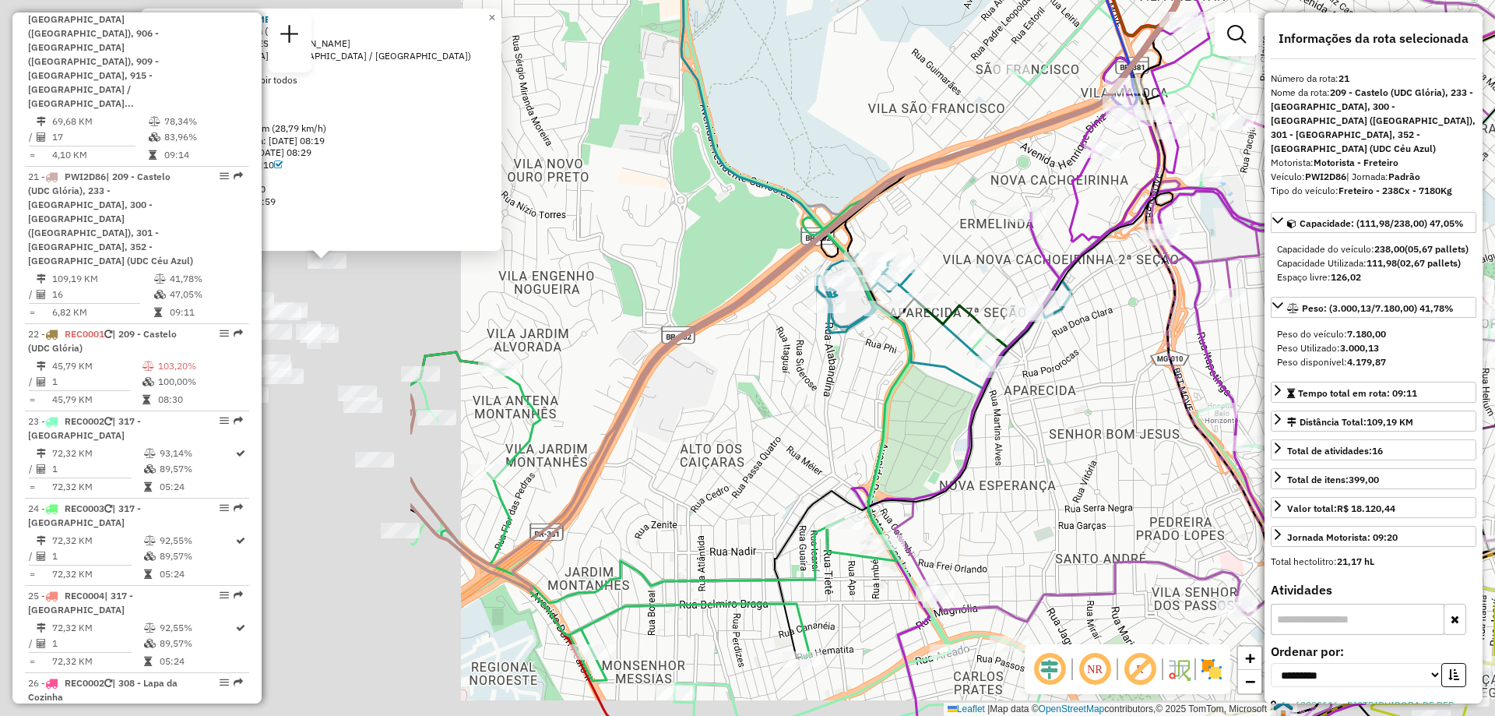
drag, startPoint x: 387, startPoint y: 292, endPoint x: 947, endPoint y: 266, distance: 560.6
click at [947, 266] on div "63206105 - [PERSON_NAME] Tipo de cliente: 5 - Noturna (N) Endereço: [STREET_ADD…" at bounding box center [747, 358] width 1495 height 716
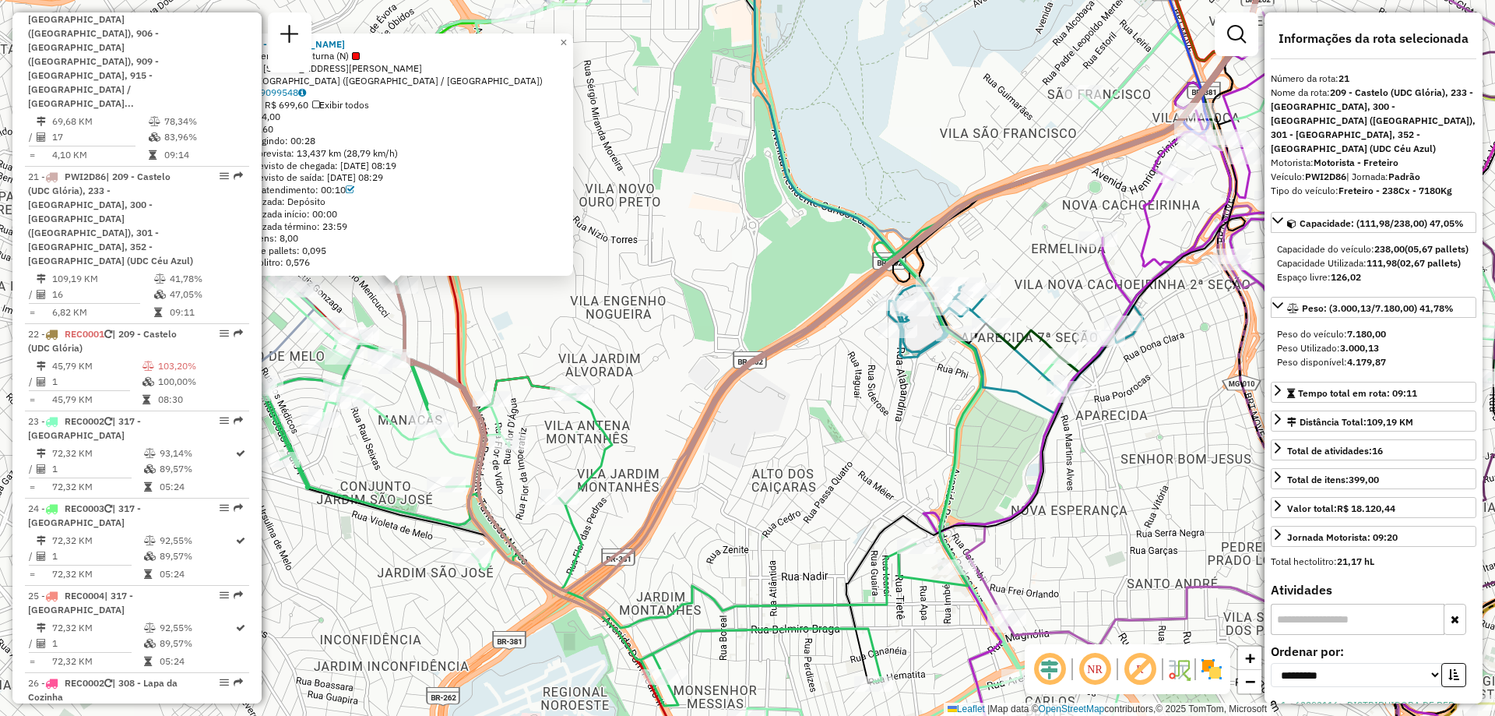
drag, startPoint x: 643, startPoint y: 327, endPoint x: 841, endPoint y: 376, distance: 203.8
click at [841, 376] on div "63206105 - [PERSON_NAME] Tipo de cliente: 5 - Noturna (N) Endereço: [STREET_ADD…" at bounding box center [747, 358] width 1495 height 716
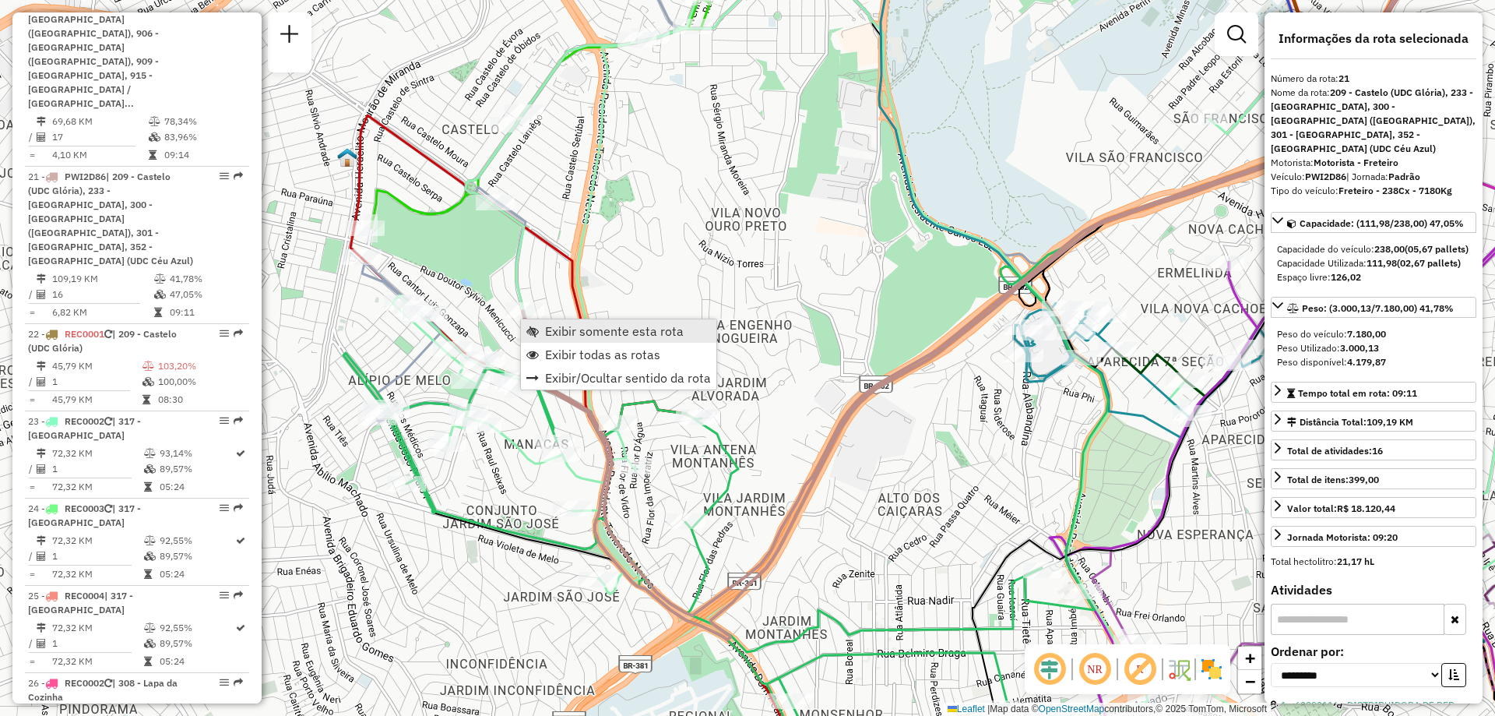
click at [560, 329] on span "Exibir somente esta rota" at bounding box center [614, 331] width 139 height 12
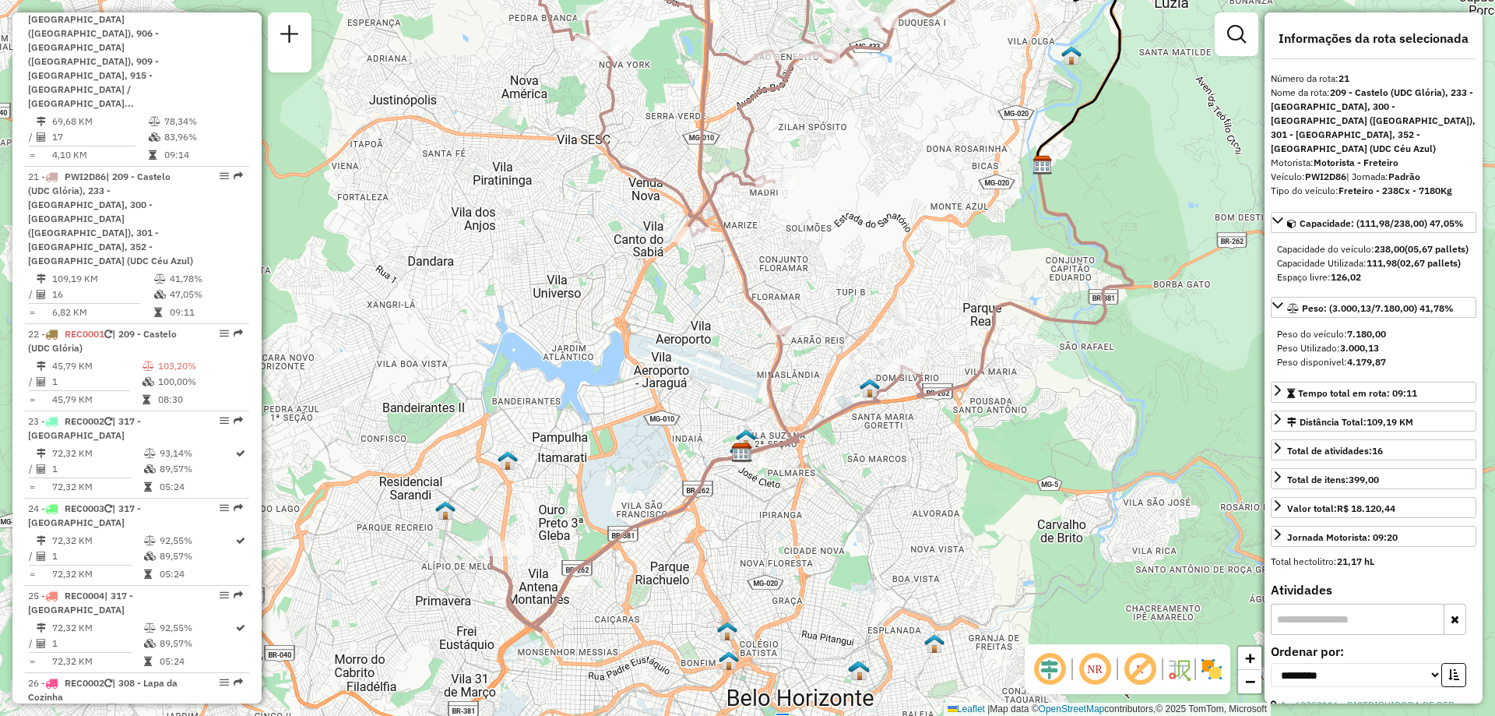
drag, startPoint x: 1026, startPoint y: 534, endPoint x: 981, endPoint y: 462, distance: 85.4
click at [981, 462] on div "Janela de atendimento Grade de atendimento Capacidade Transportadoras Veículos …" at bounding box center [747, 358] width 1495 height 716
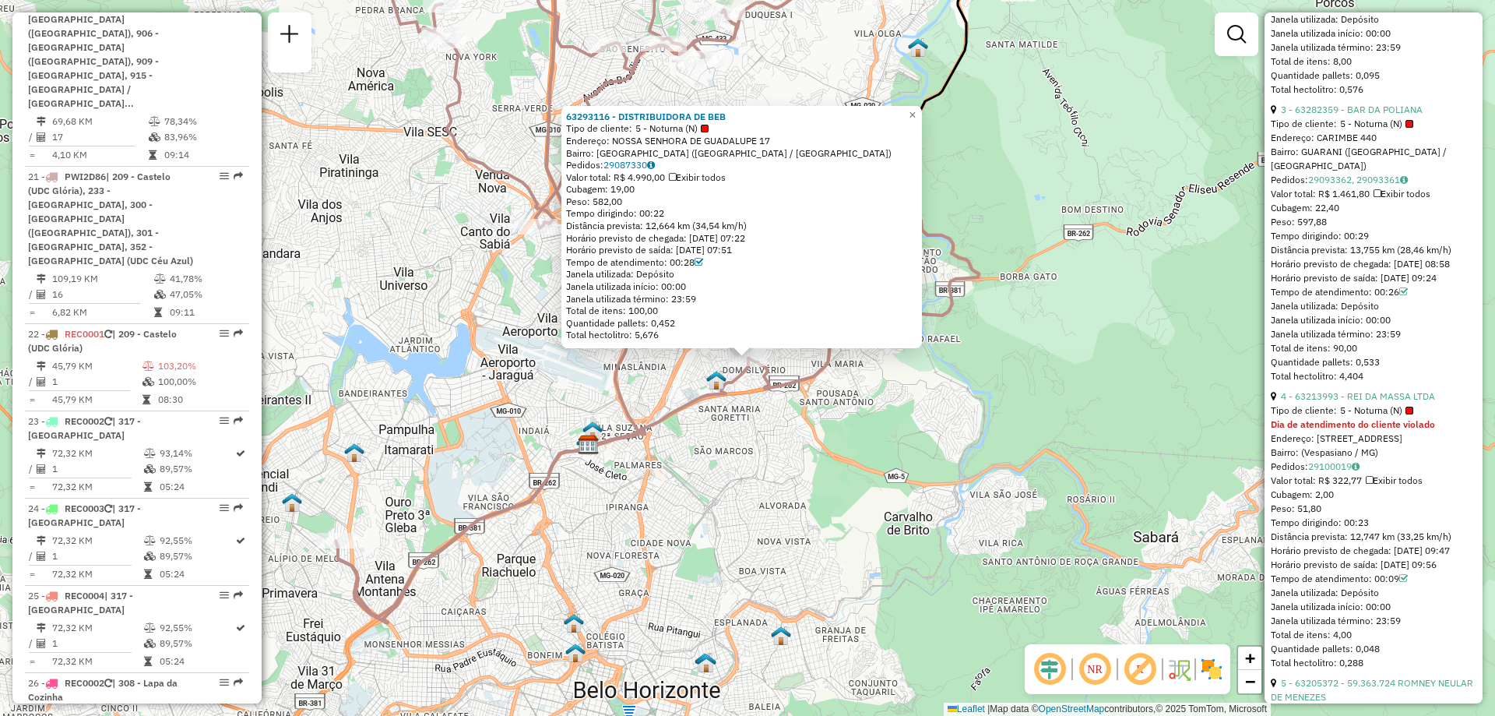
scroll to position [1246, 0]
